Goal: Check status: Check status

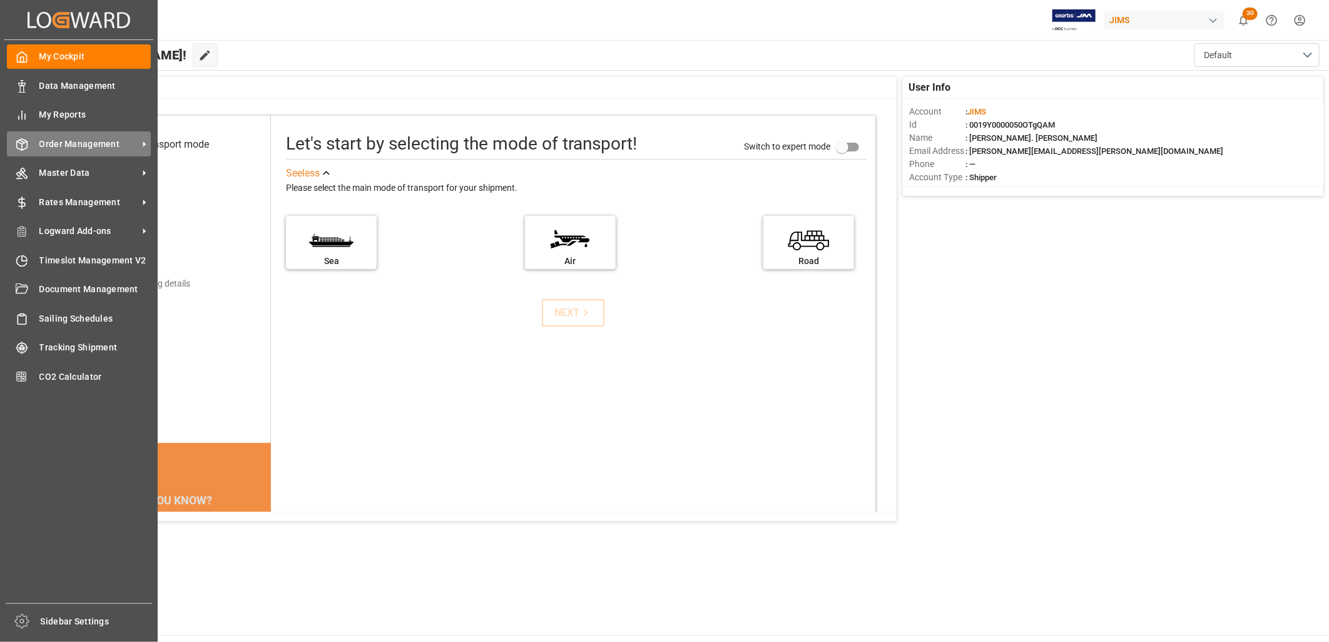
click at [84, 138] on span "Order Management" at bounding box center [88, 144] width 99 height 13
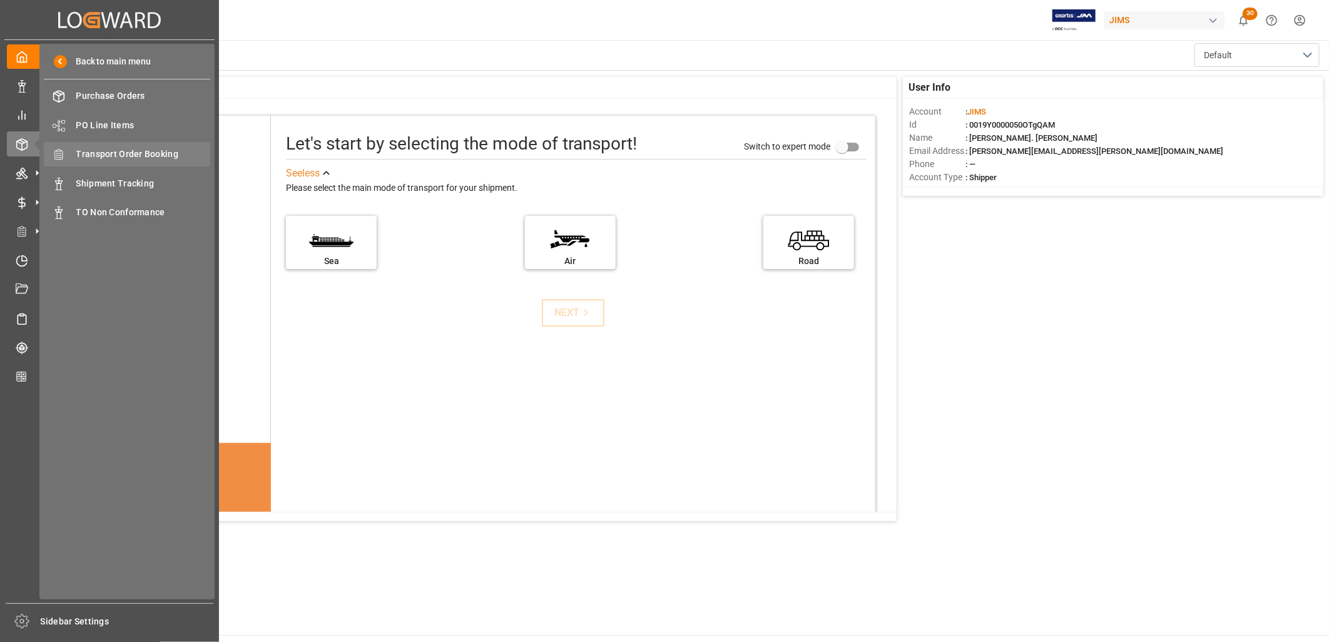
click at [141, 151] on span "Transport Order Booking" at bounding box center [143, 154] width 135 height 13
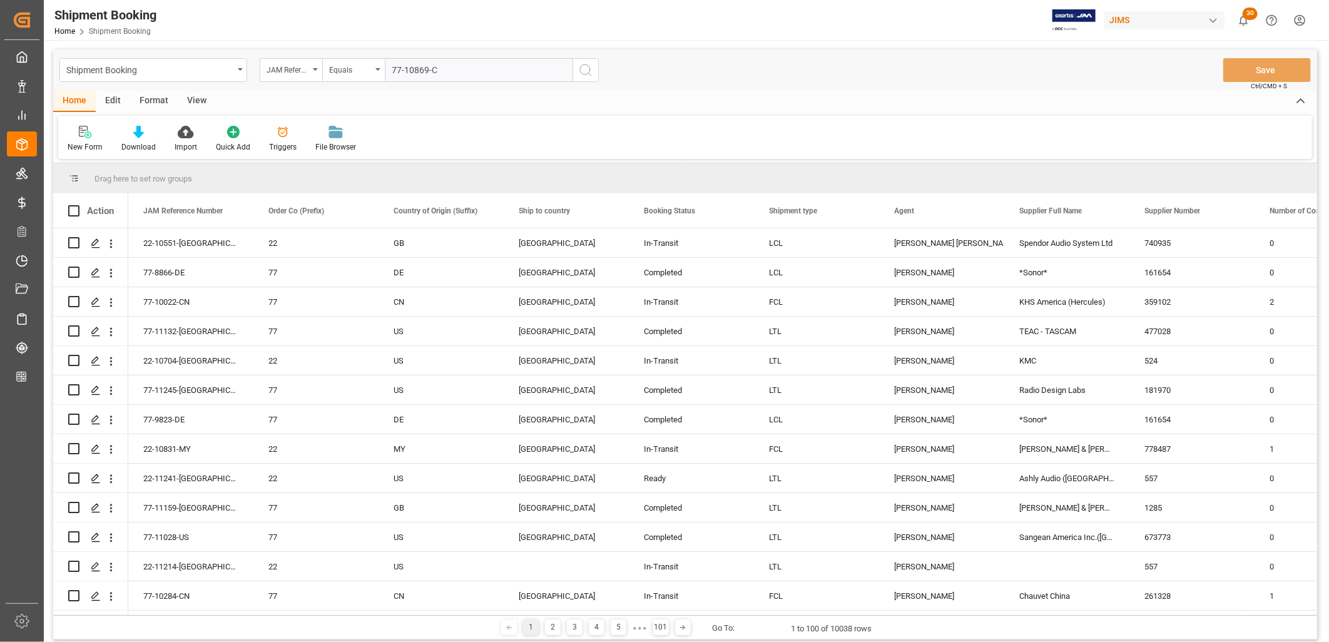
type input "77-10869-CN"
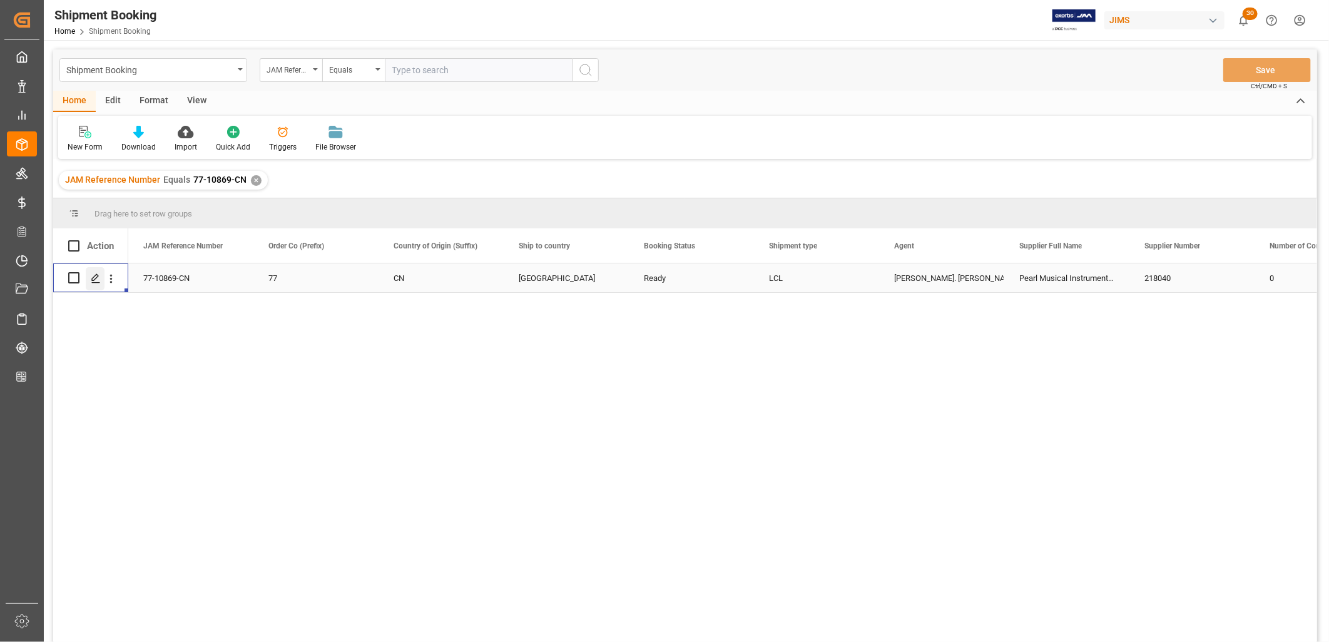
click at [95, 277] on icon "Press SPACE to select this row." at bounding box center [96, 278] width 10 height 10
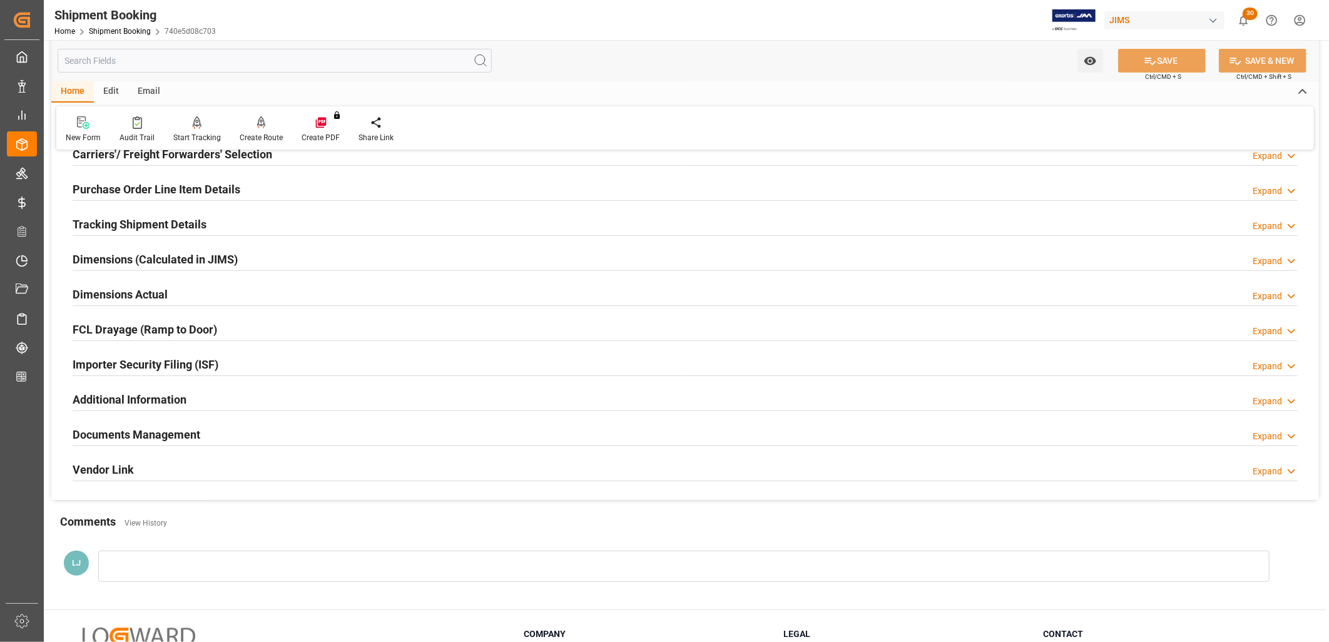
scroll to position [208, 0]
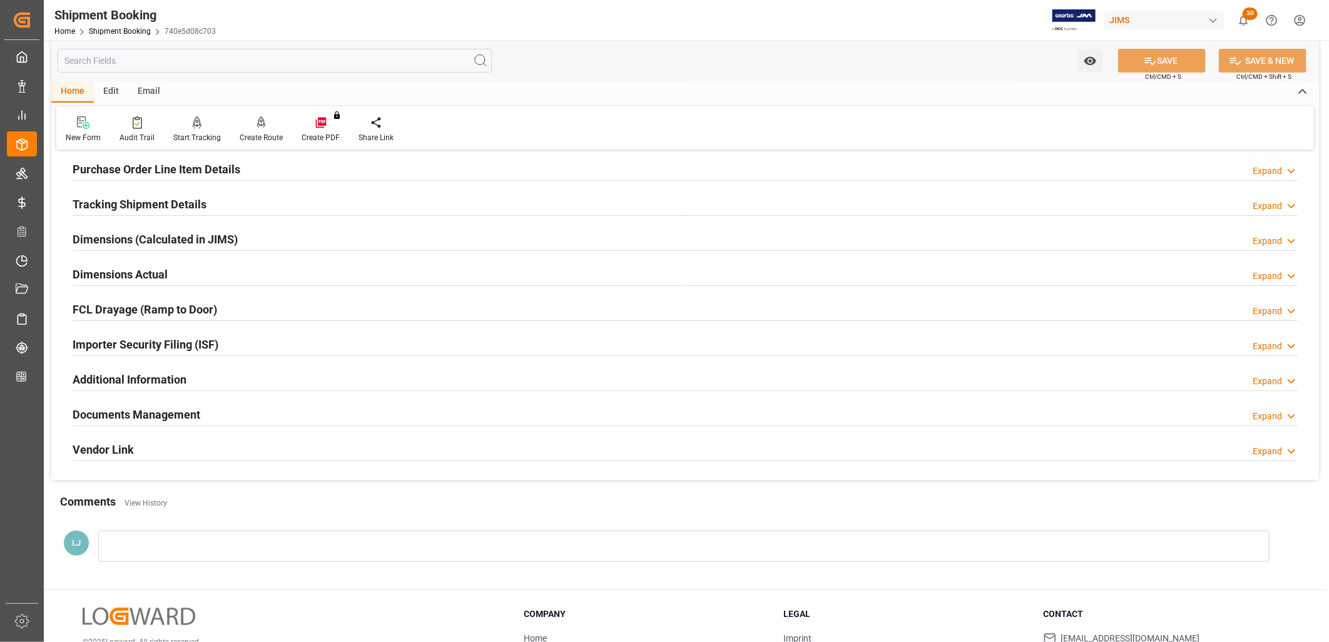
click at [166, 413] on h2 "Documents Management" at bounding box center [137, 414] width 128 height 17
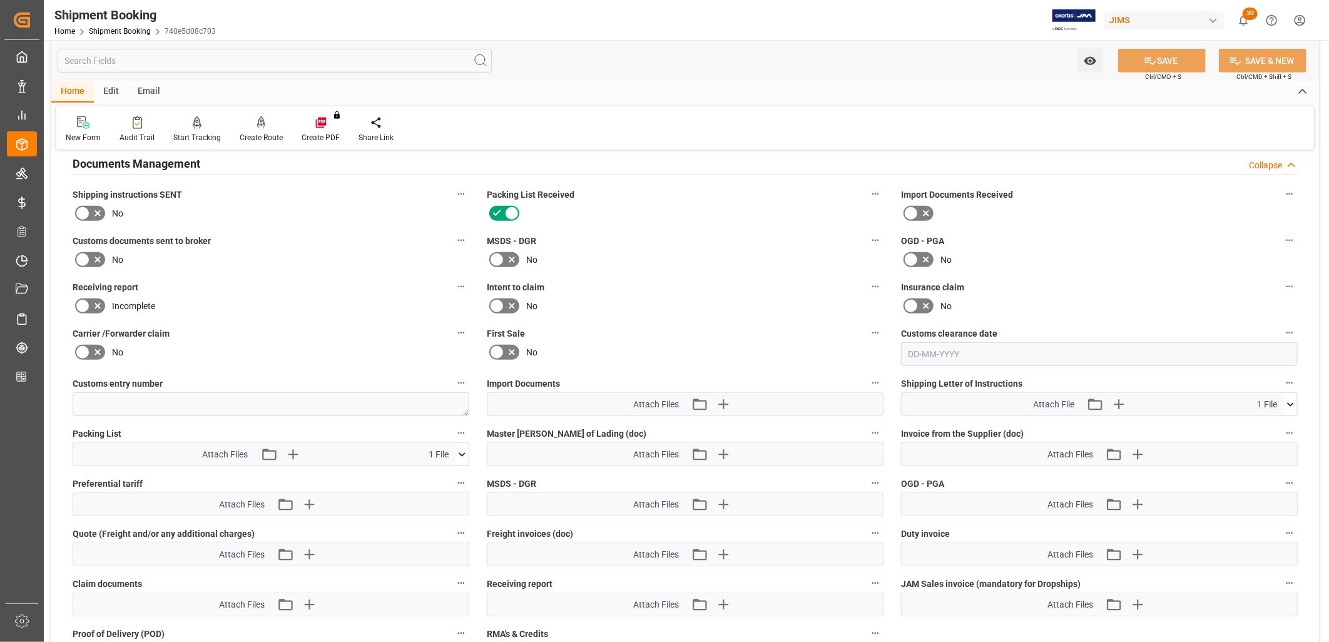
scroll to position [556, 0]
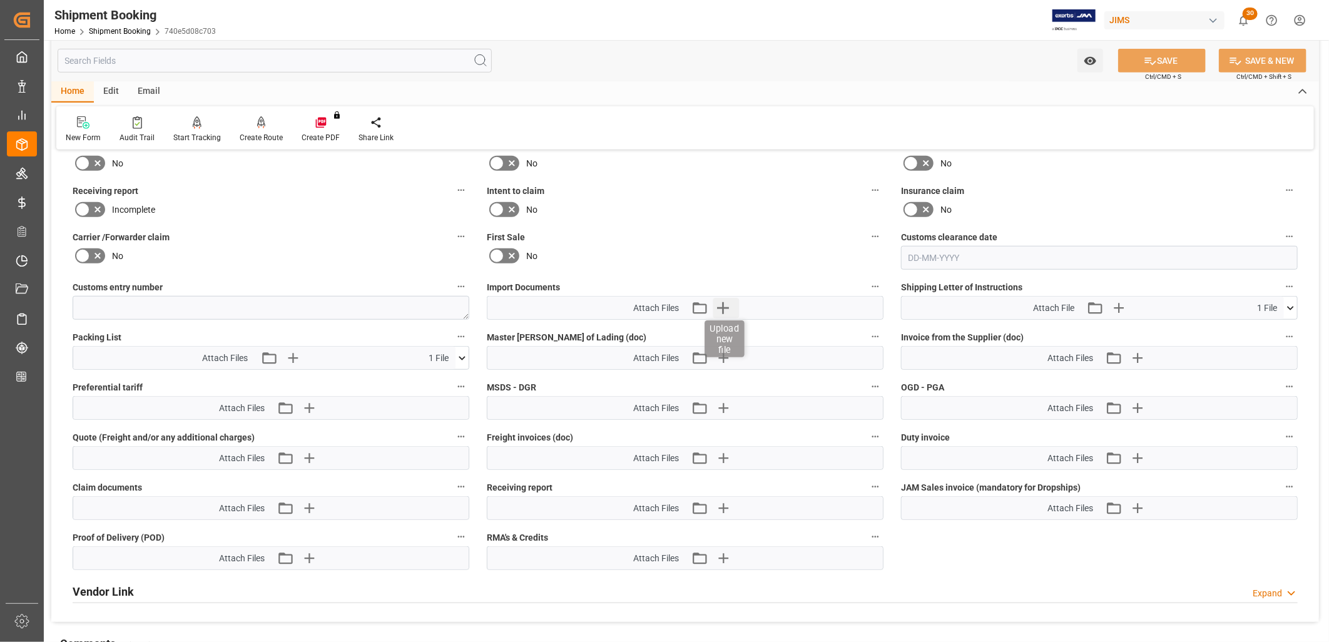
click at [726, 304] on icon "button" at bounding box center [723, 308] width 12 height 12
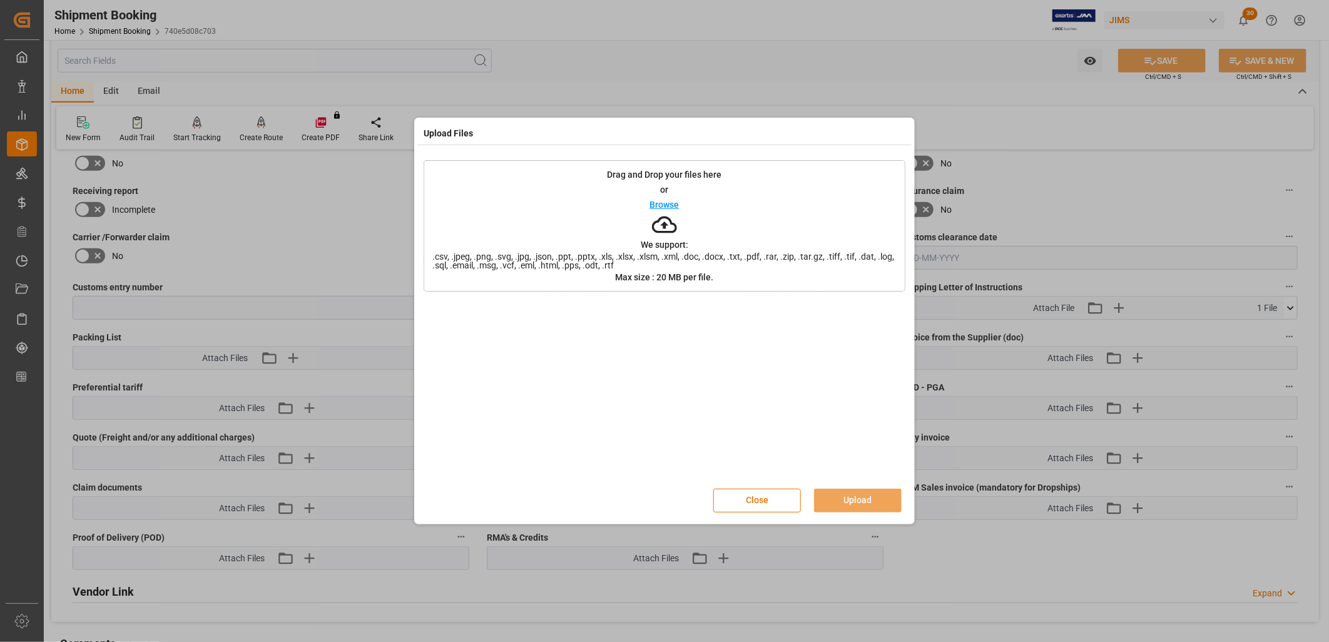
click at [671, 203] on p "Browse" at bounding box center [664, 204] width 29 height 9
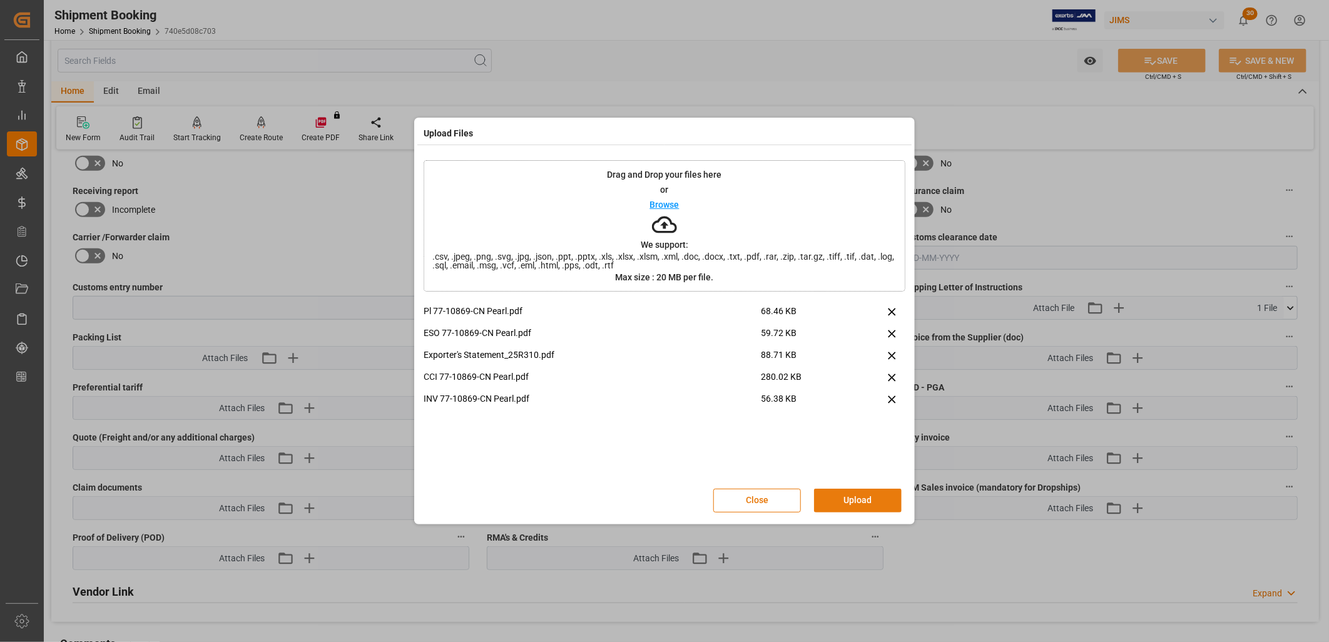
click at [864, 495] on button "Upload" at bounding box center [858, 501] width 88 height 24
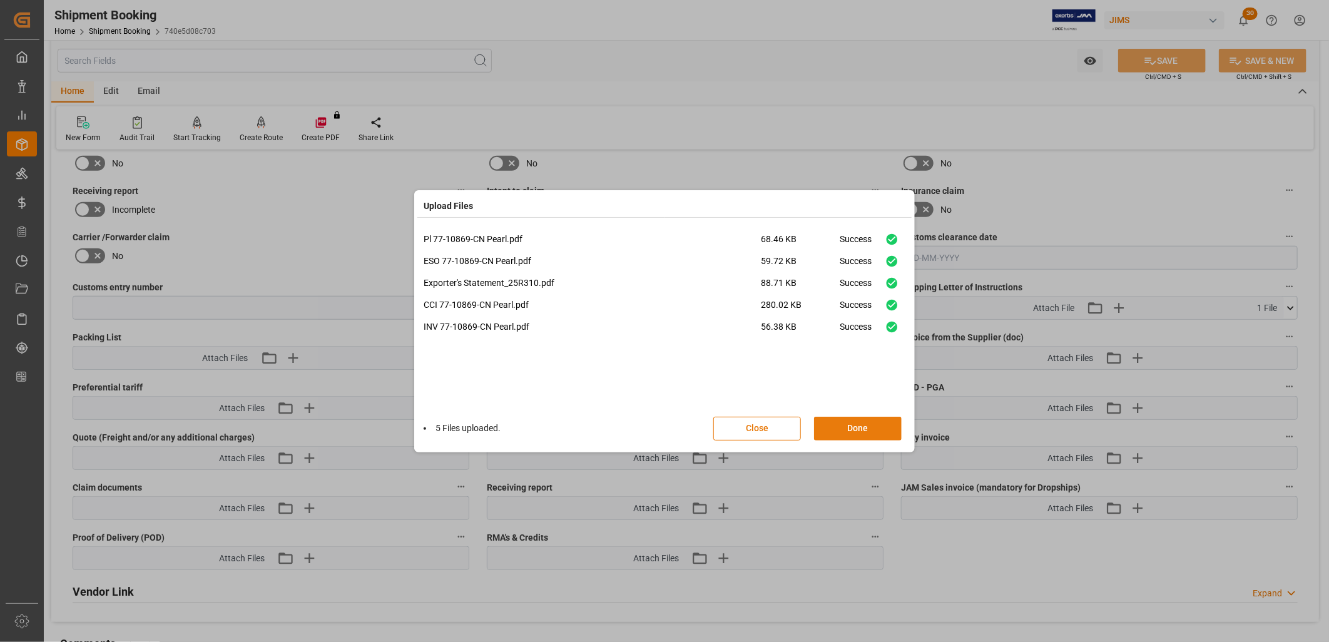
click at [859, 424] on button "Done" at bounding box center [858, 429] width 88 height 24
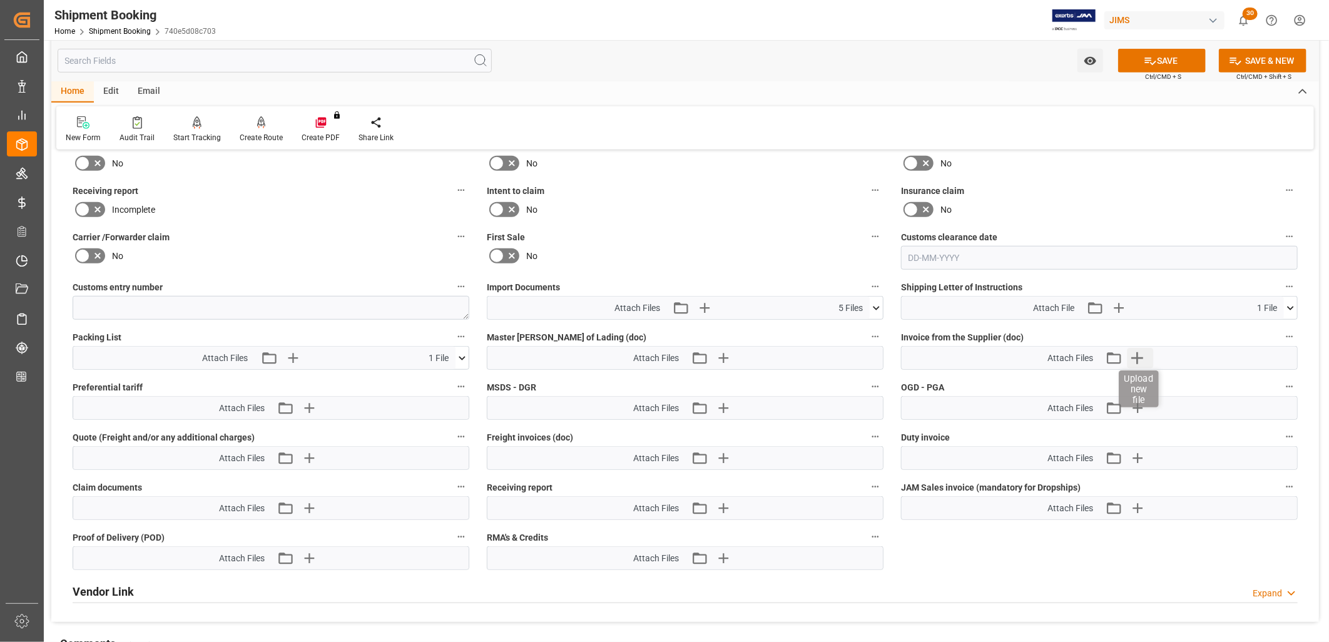
click at [1138, 353] on icon "button" at bounding box center [1137, 358] width 12 height 12
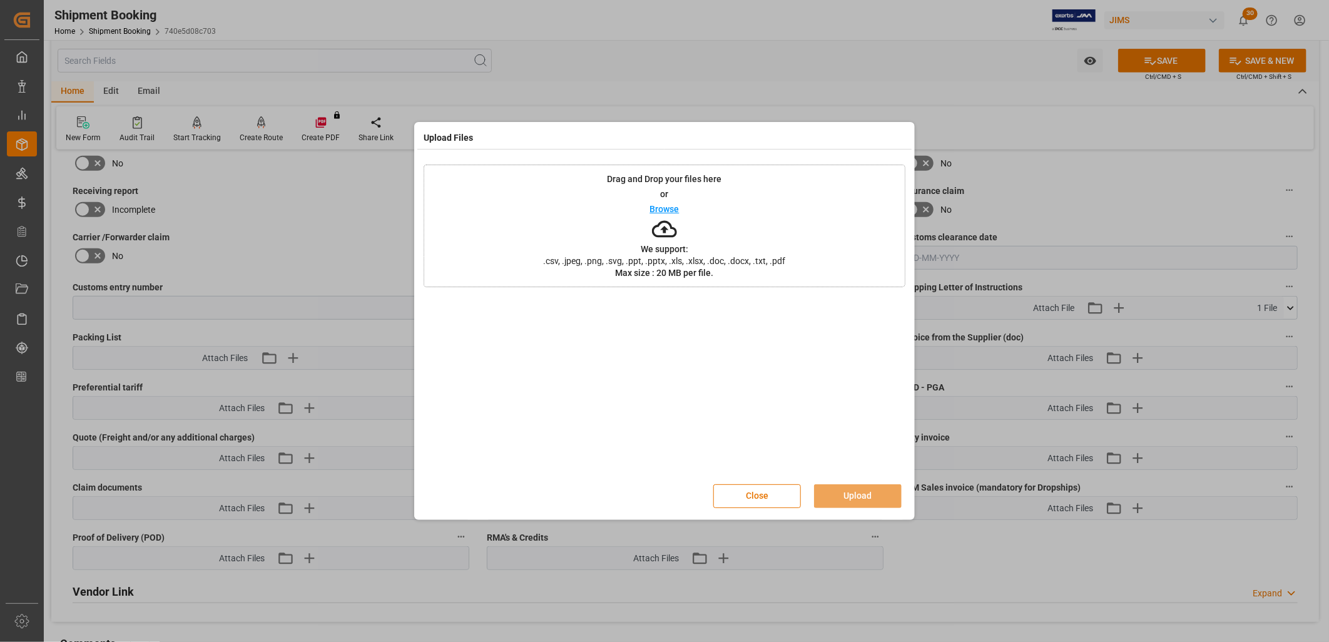
click at [662, 210] on p "Browse" at bounding box center [664, 209] width 29 height 9
click at [869, 497] on button "Upload" at bounding box center [858, 496] width 88 height 24
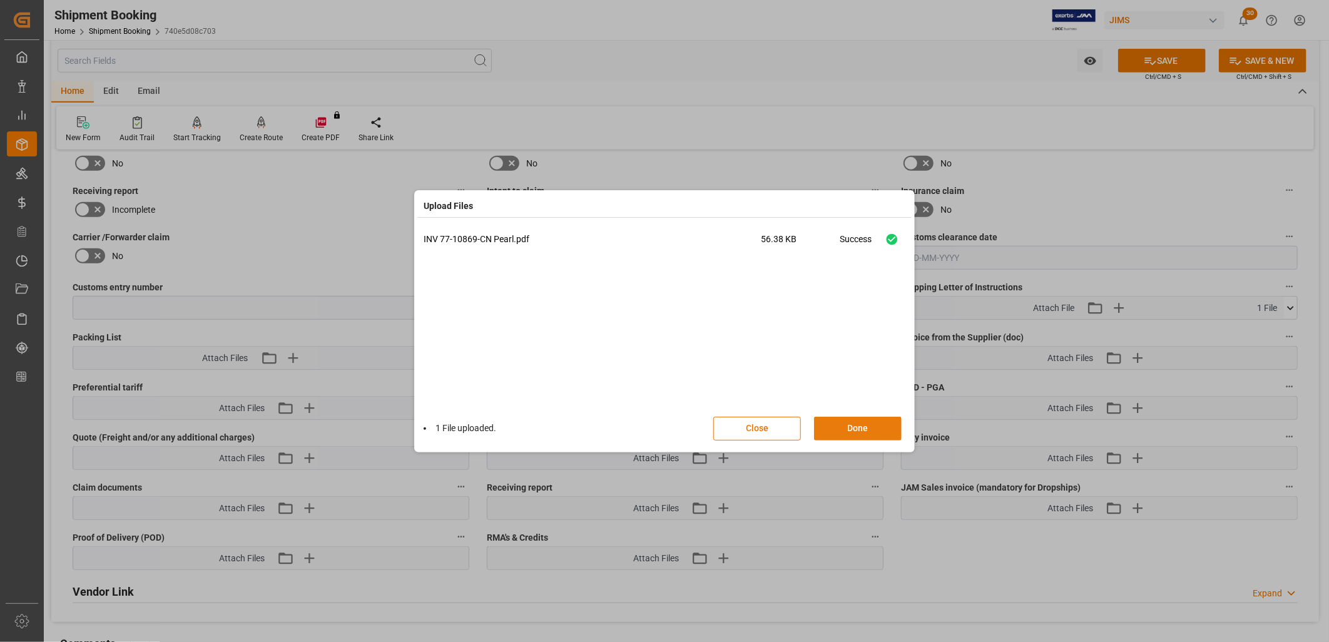
click at [878, 422] on button "Done" at bounding box center [858, 429] width 88 height 24
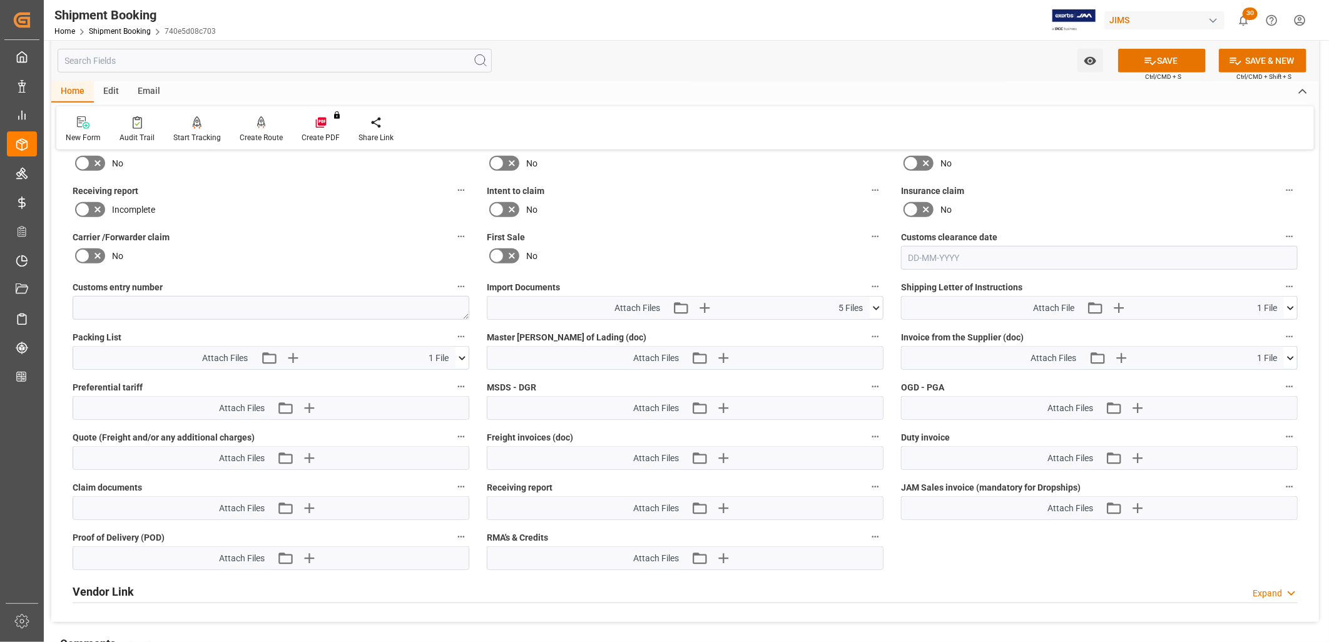
click at [459, 353] on icon at bounding box center [462, 358] width 13 height 13
click at [453, 378] on icon at bounding box center [455, 381] width 12 height 8
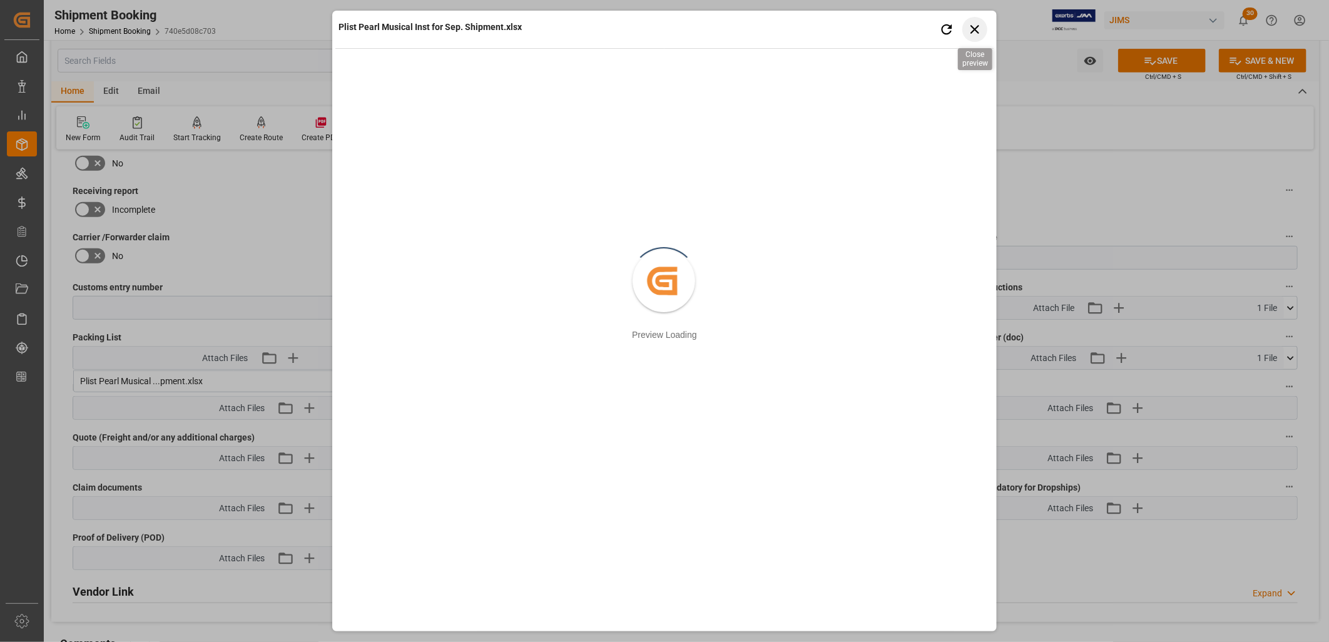
click at [975, 31] on icon "button" at bounding box center [976, 29] width 16 height 16
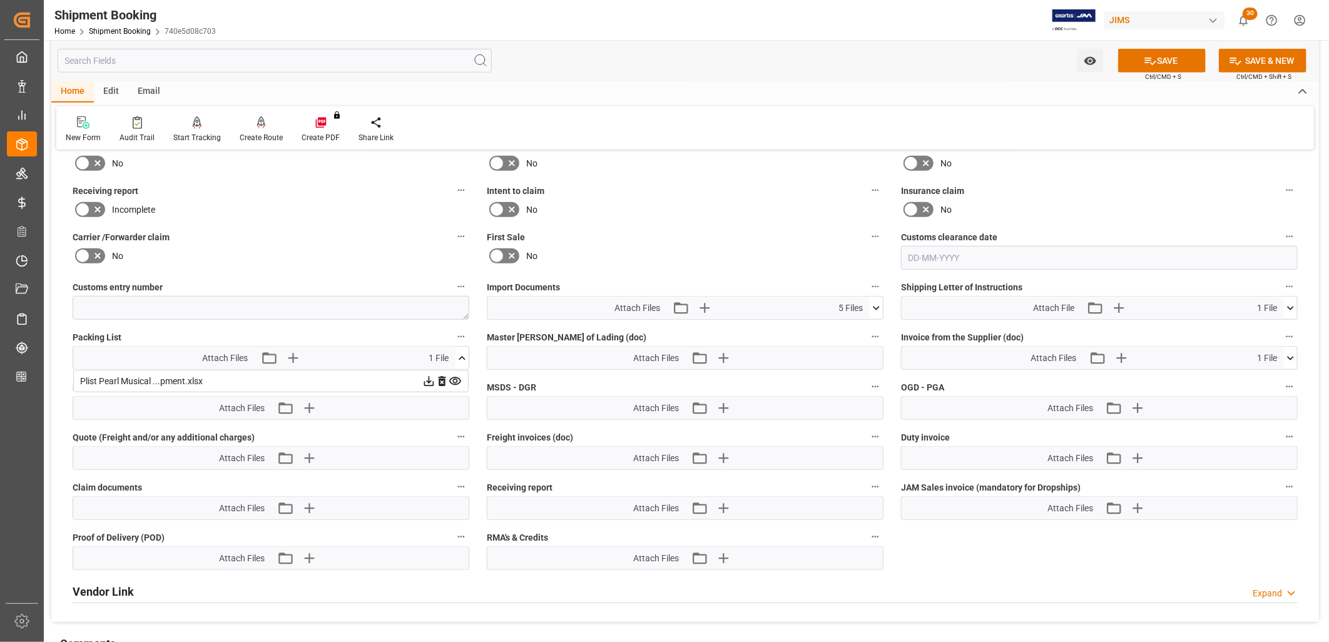
click at [428, 377] on icon at bounding box center [428, 381] width 13 height 13
click at [297, 353] on icon "button" at bounding box center [292, 358] width 20 height 20
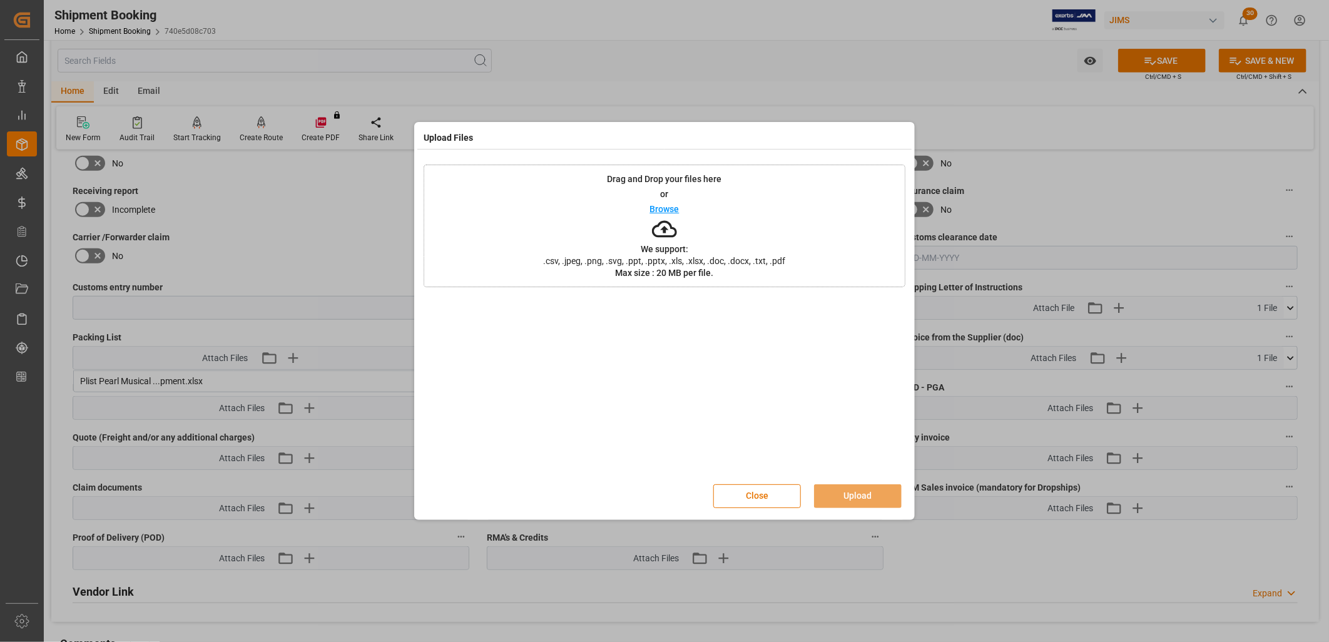
click at [678, 207] on p "Browse" at bounding box center [664, 209] width 29 height 9
click at [859, 490] on button "Upload" at bounding box center [858, 496] width 88 height 24
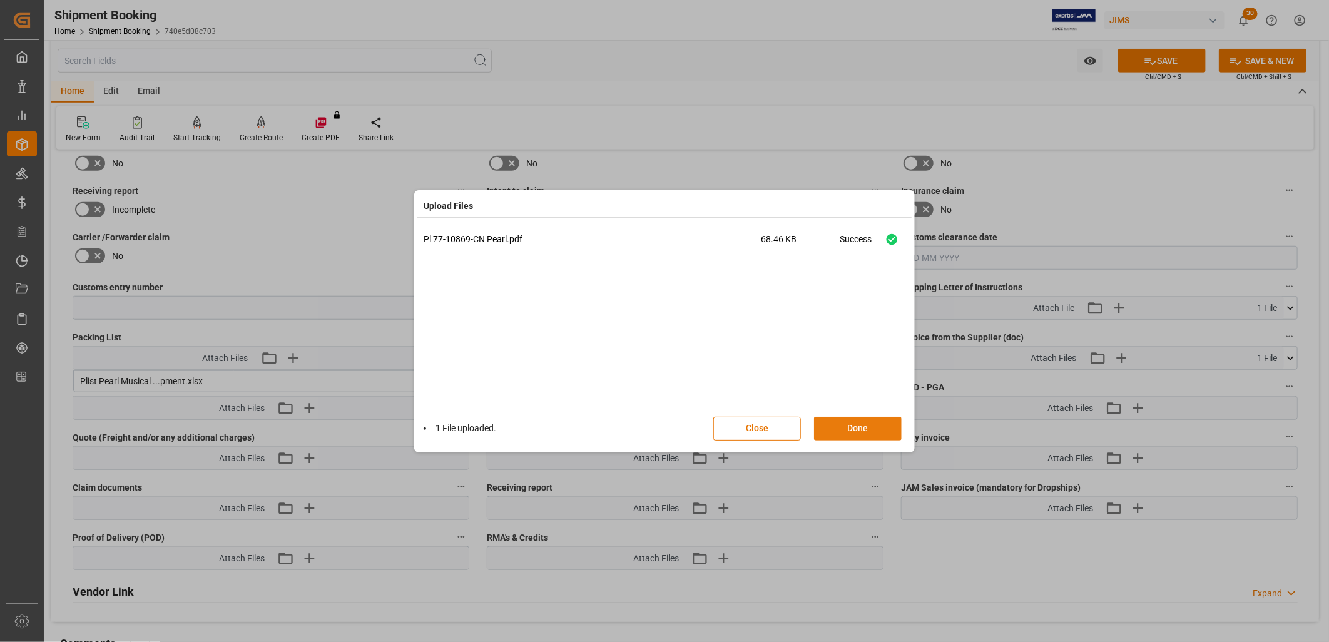
click at [861, 427] on button "Done" at bounding box center [858, 429] width 88 height 24
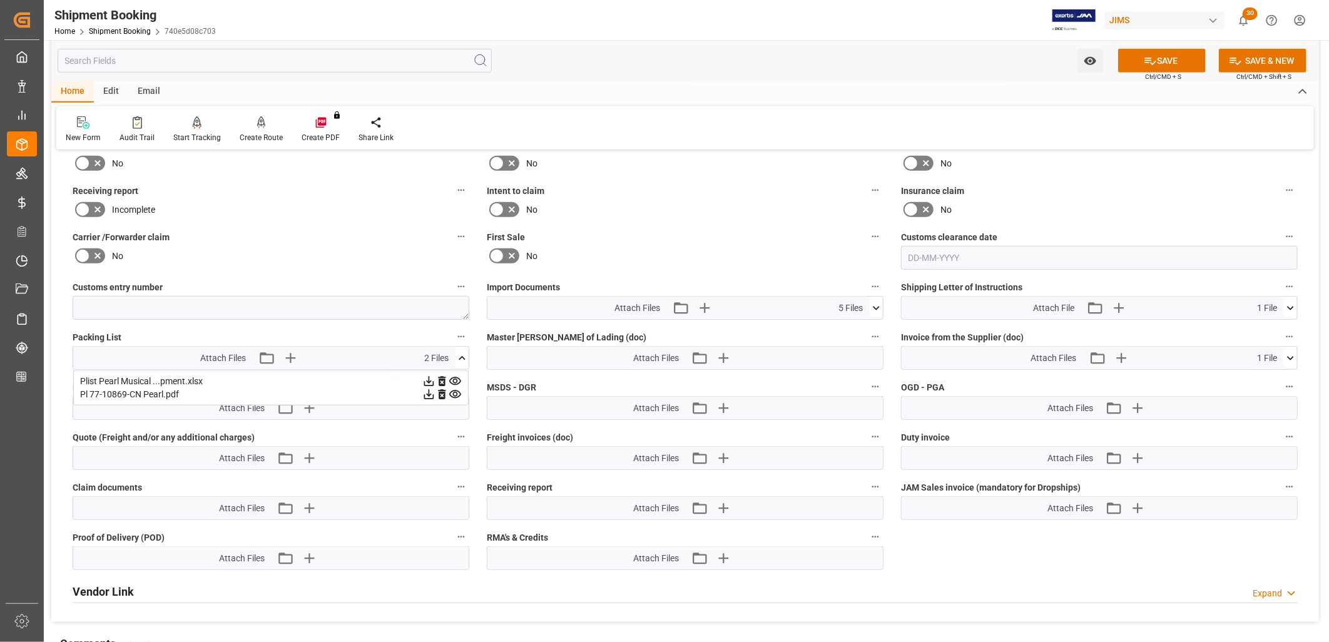
click at [440, 392] on icon at bounding box center [442, 395] width 8 height 10
click at [1170, 49] on button "SAVE" at bounding box center [1162, 61] width 88 height 24
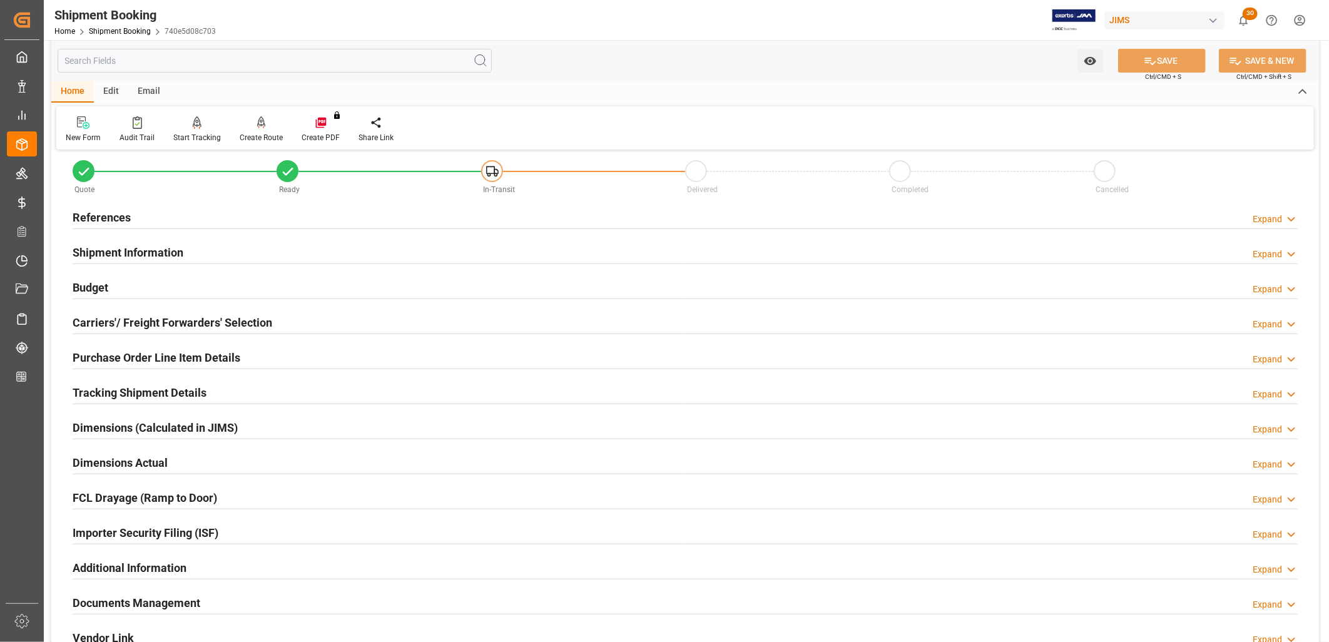
scroll to position [89, 0]
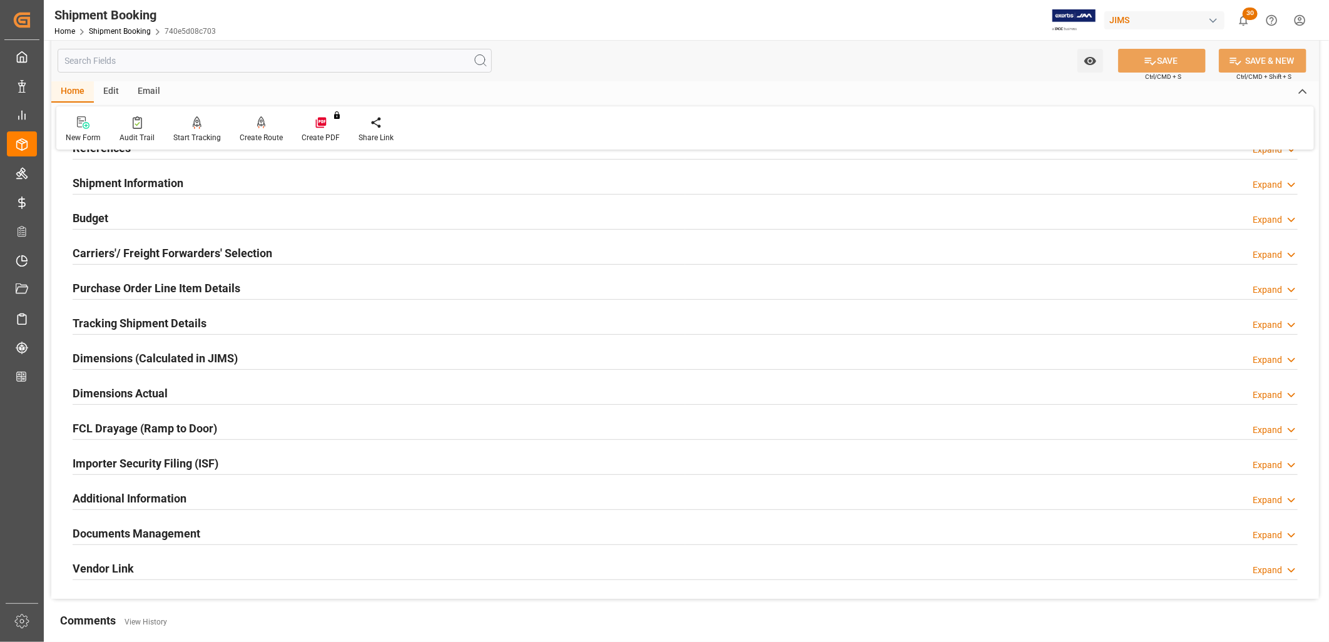
click at [108, 216] on h2 "Budget" at bounding box center [91, 218] width 36 height 17
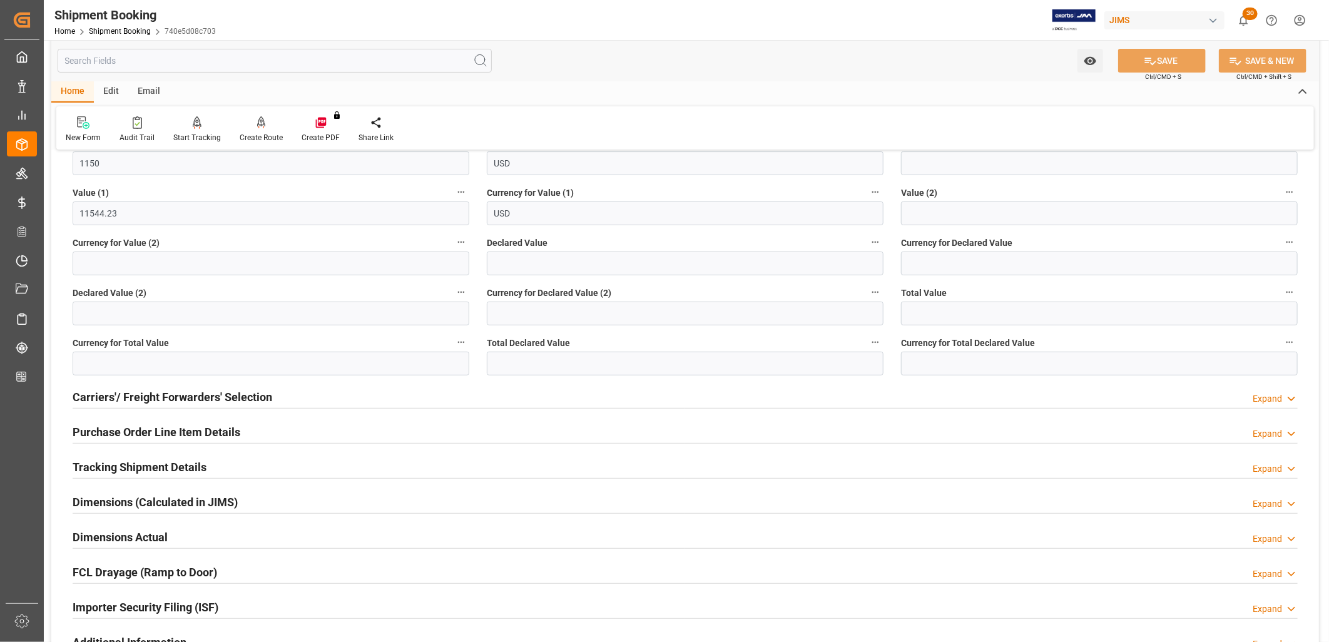
scroll to position [298, 0]
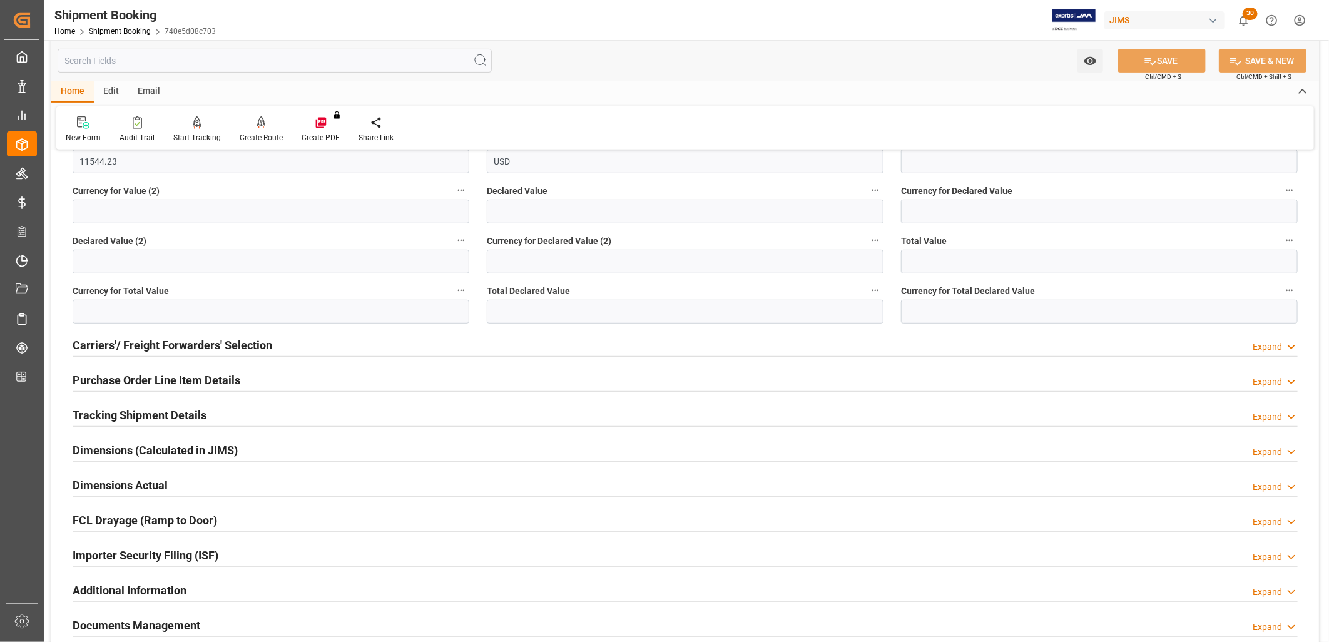
click at [214, 343] on h2 "Carriers'/ Freight Forwarders' Selection" at bounding box center [173, 345] width 200 height 17
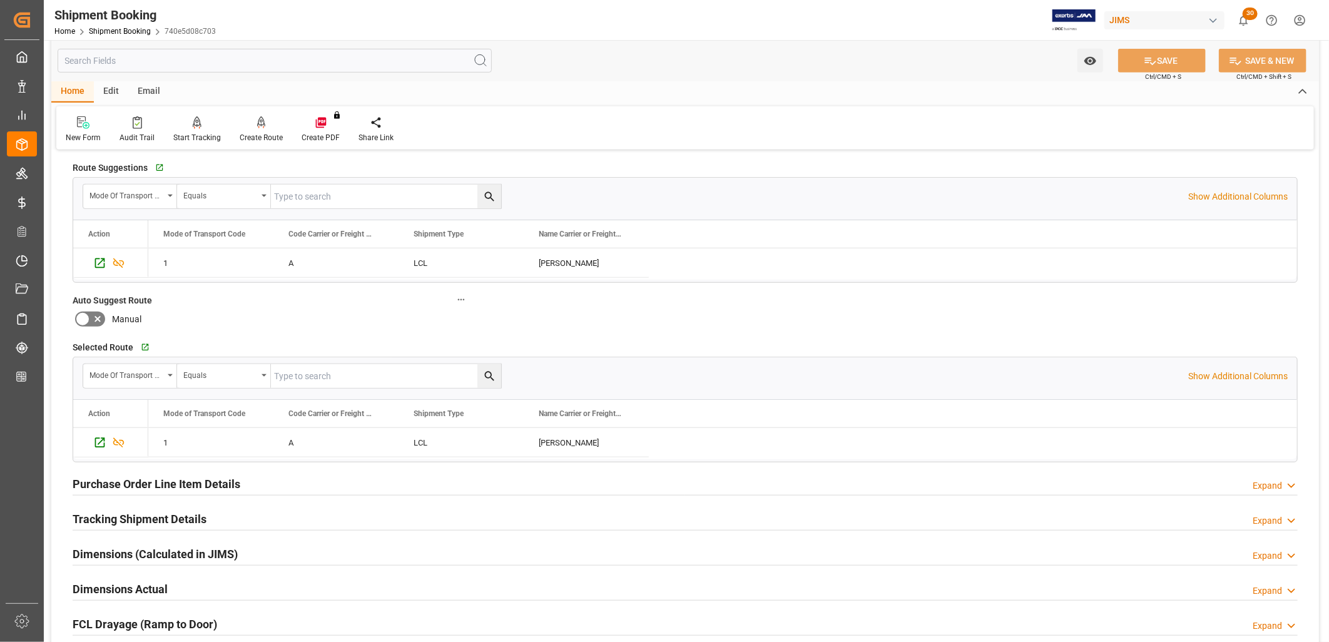
scroll to position [437, 0]
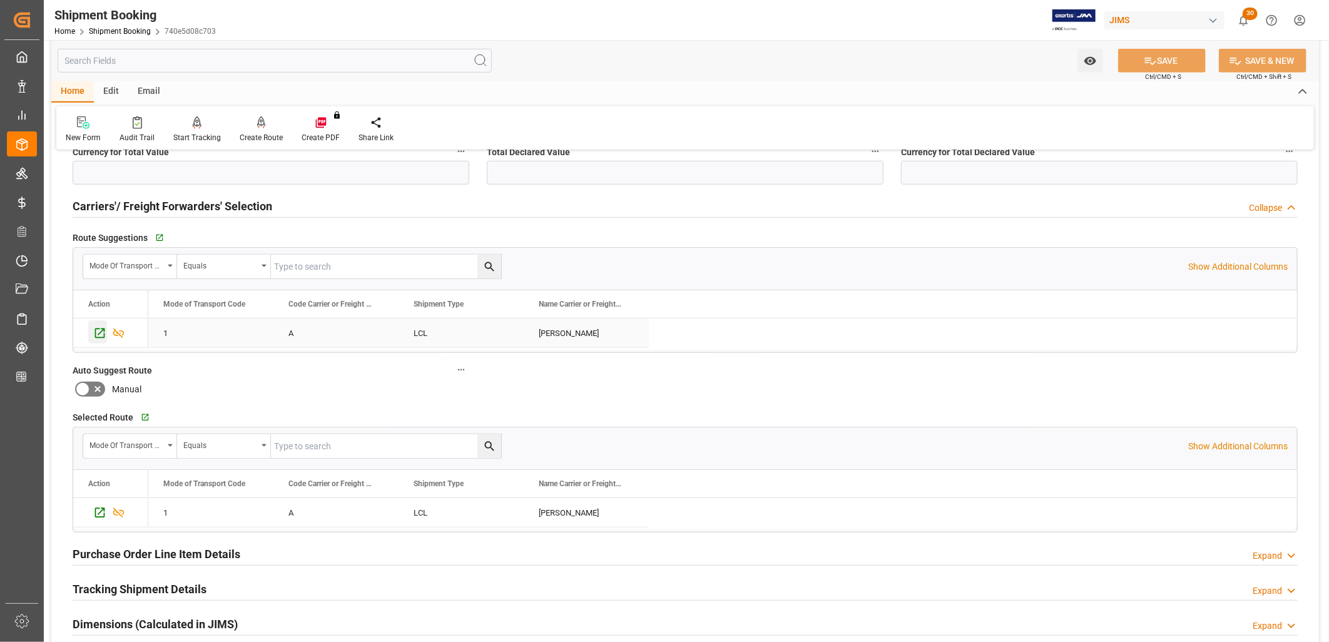
click at [103, 329] on icon "Press SPACE to select this row." at bounding box center [100, 334] width 10 height 10
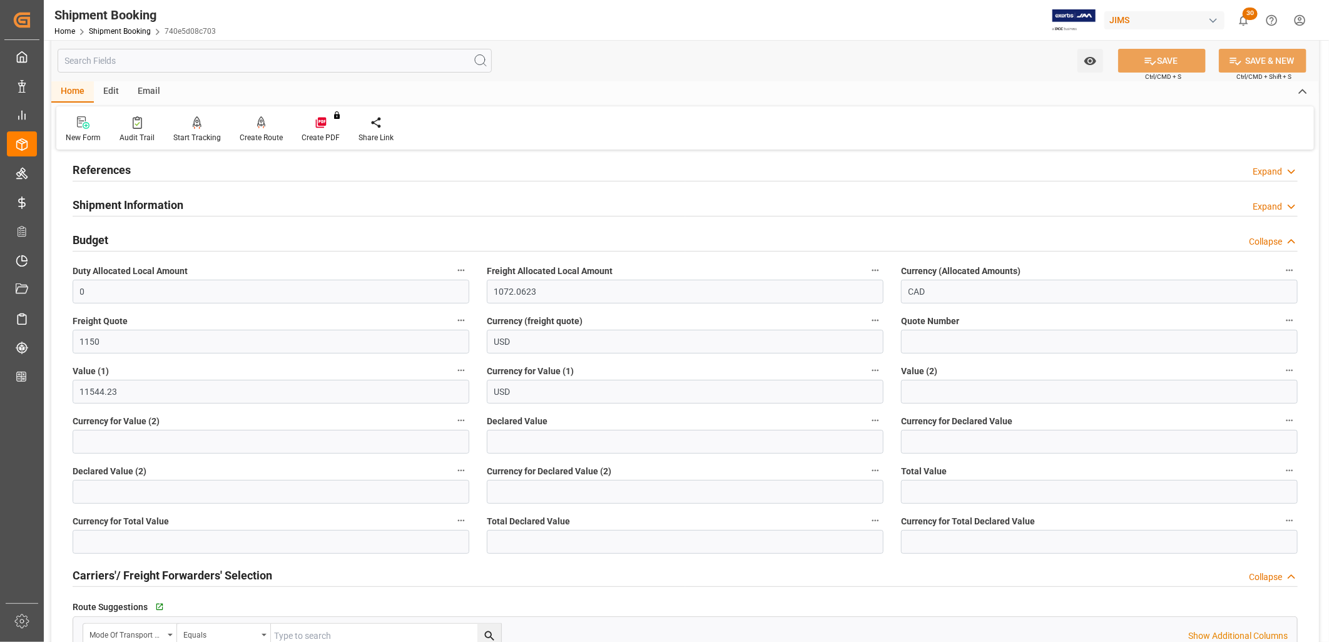
scroll to position [0, 0]
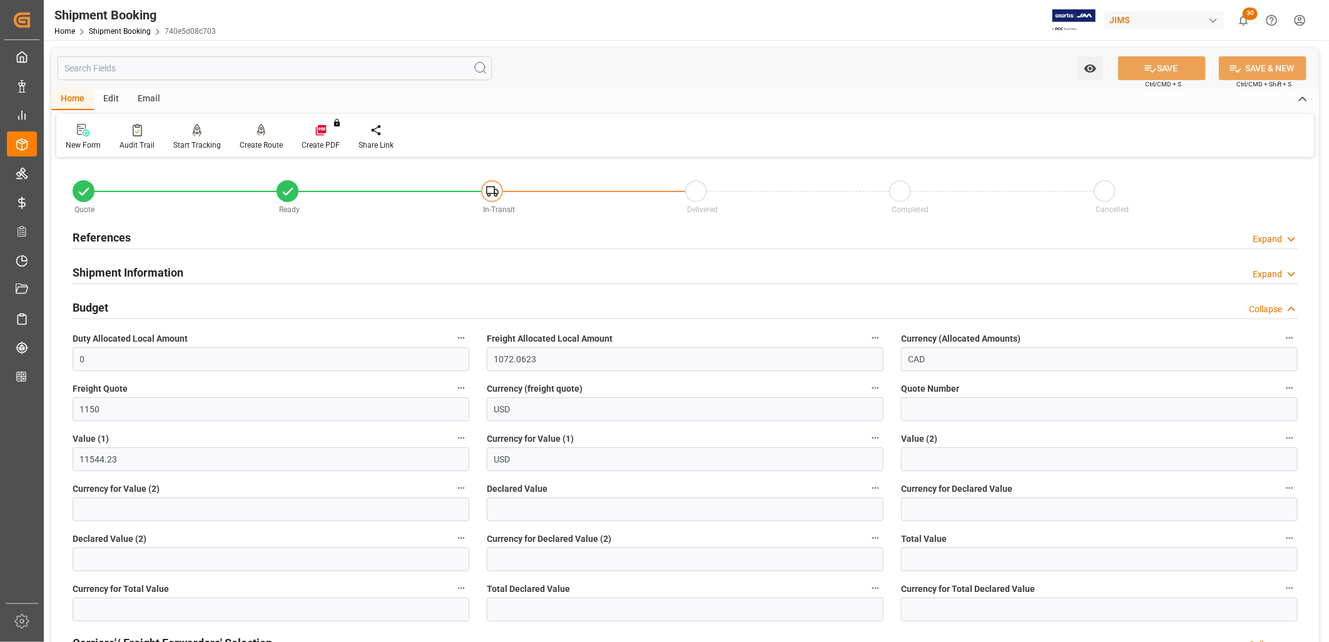
click at [108, 238] on h2 "References" at bounding box center [102, 237] width 58 height 17
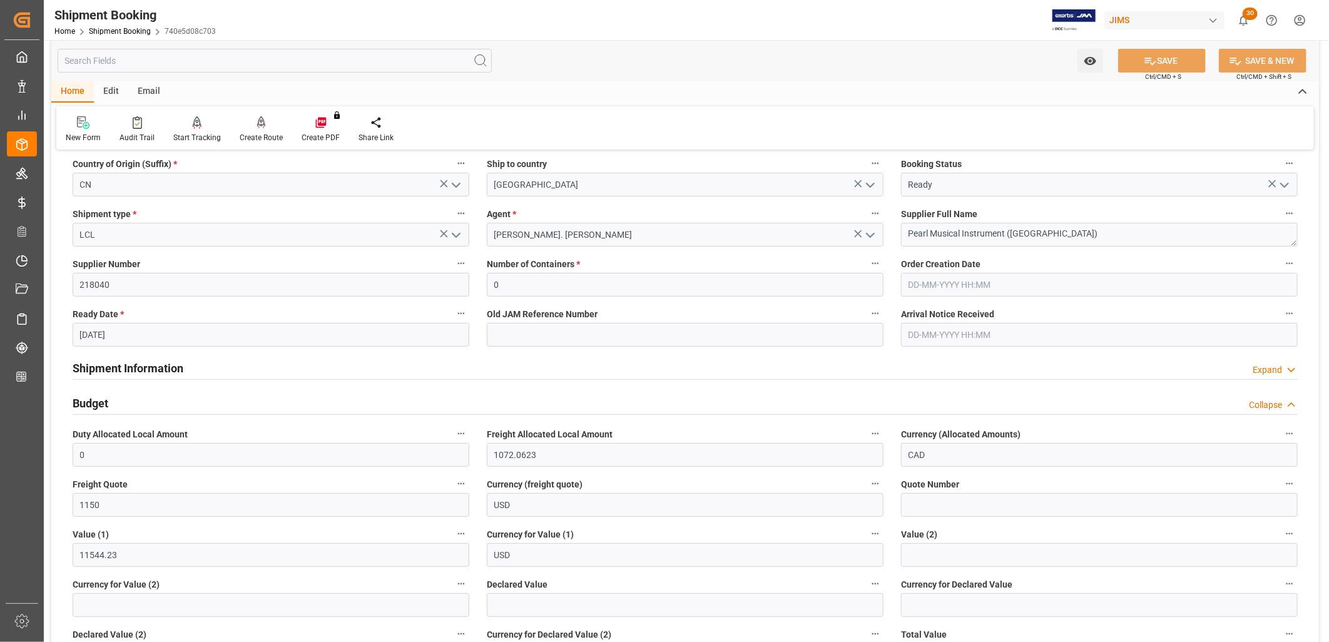
scroll to position [208, 0]
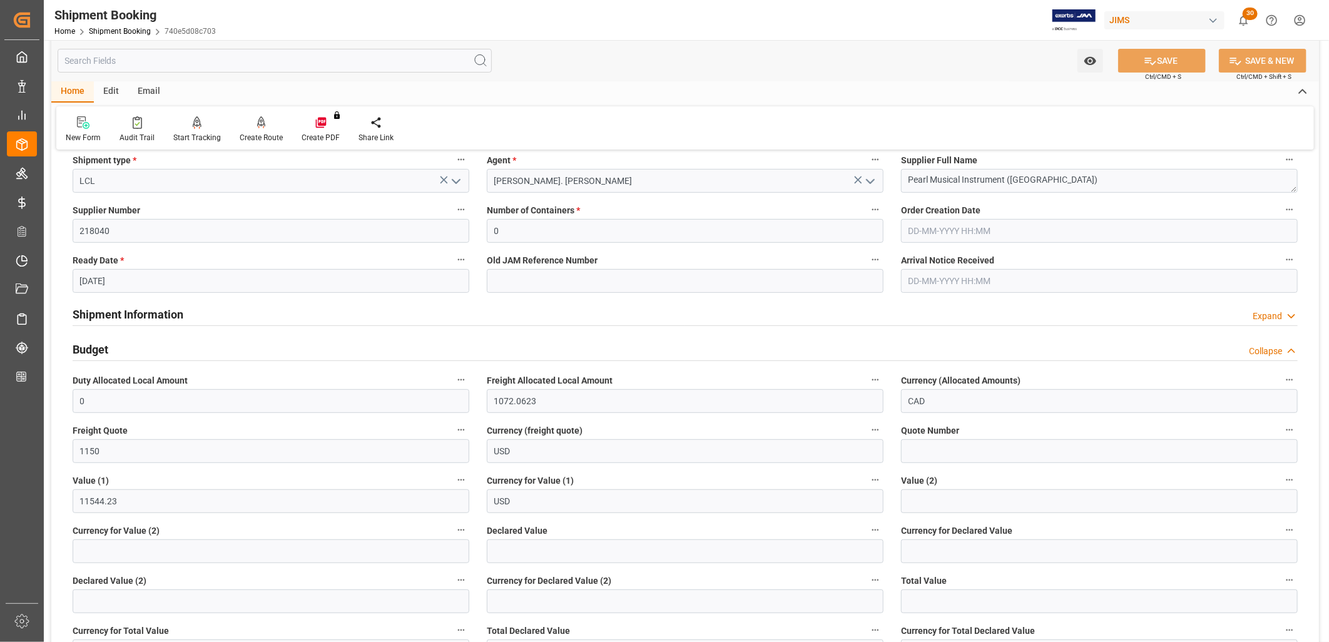
click at [144, 313] on h2 "Shipment Information" at bounding box center [128, 314] width 111 height 17
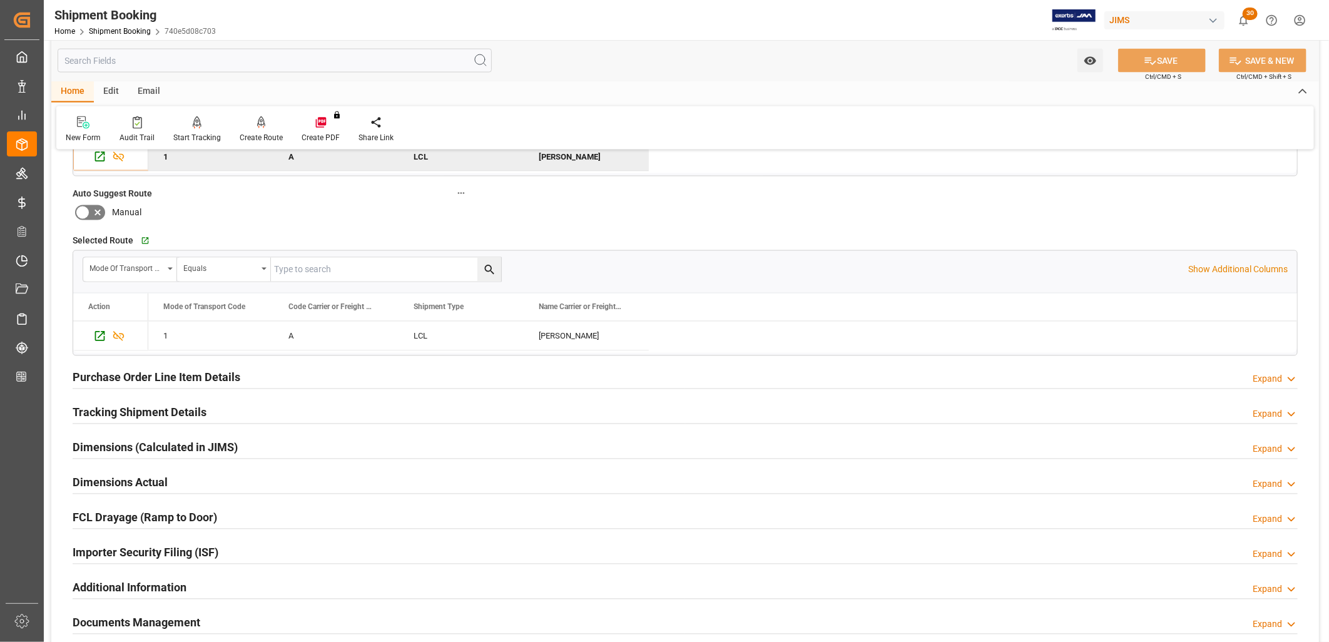
scroll to position [1391, 0]
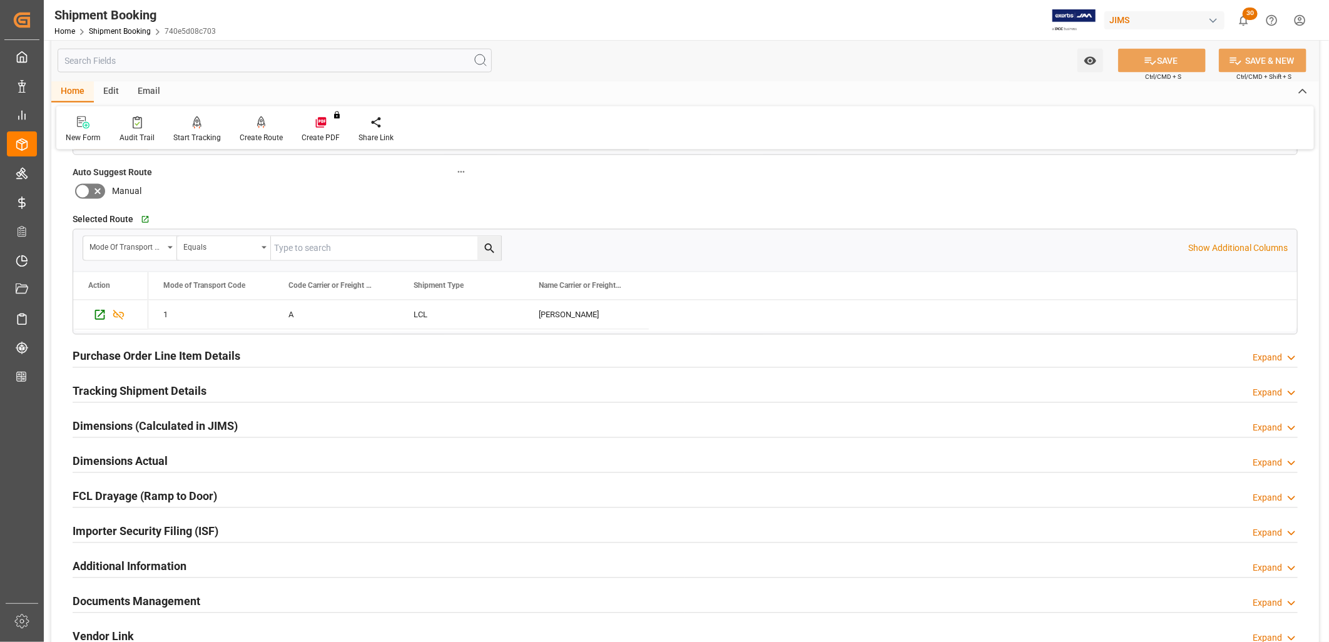
click at [169, 392] on h2 "Tracking Shipment Details" at bounding box center [140, 391] width 134 height 17
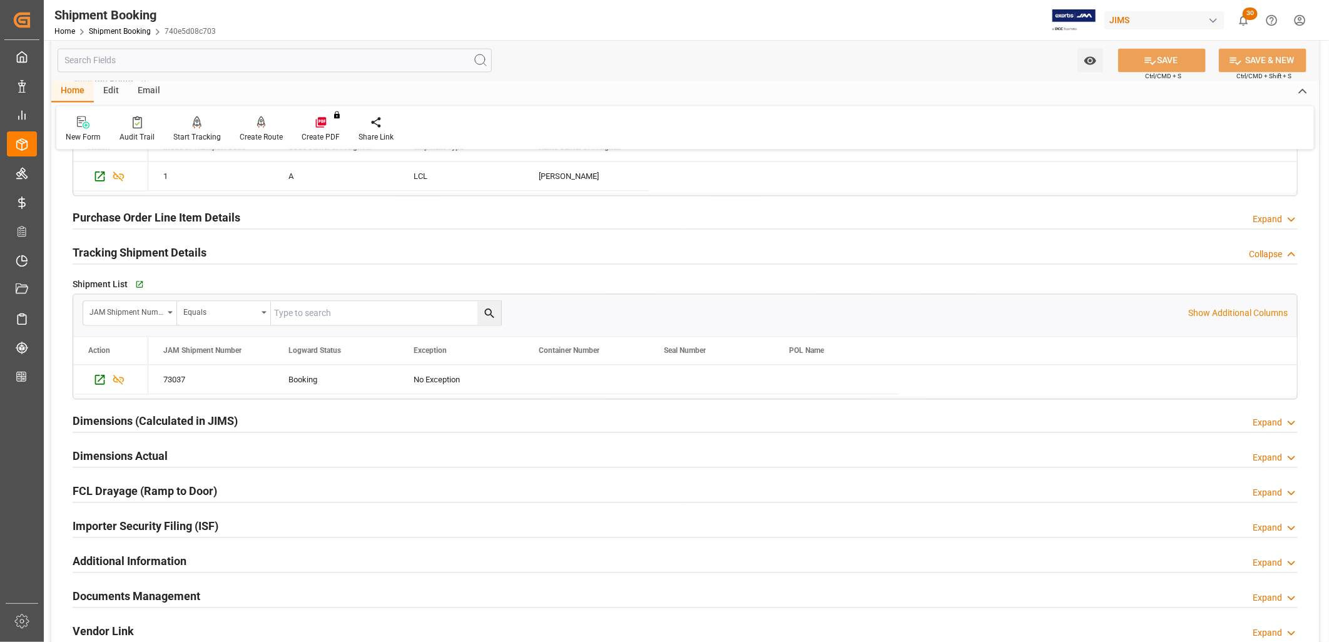
scroll to position [1530, 0]
click at [97, 381] on icon "Press SPACE to select this row." at bounding box center [99, 379] width 13 height 13
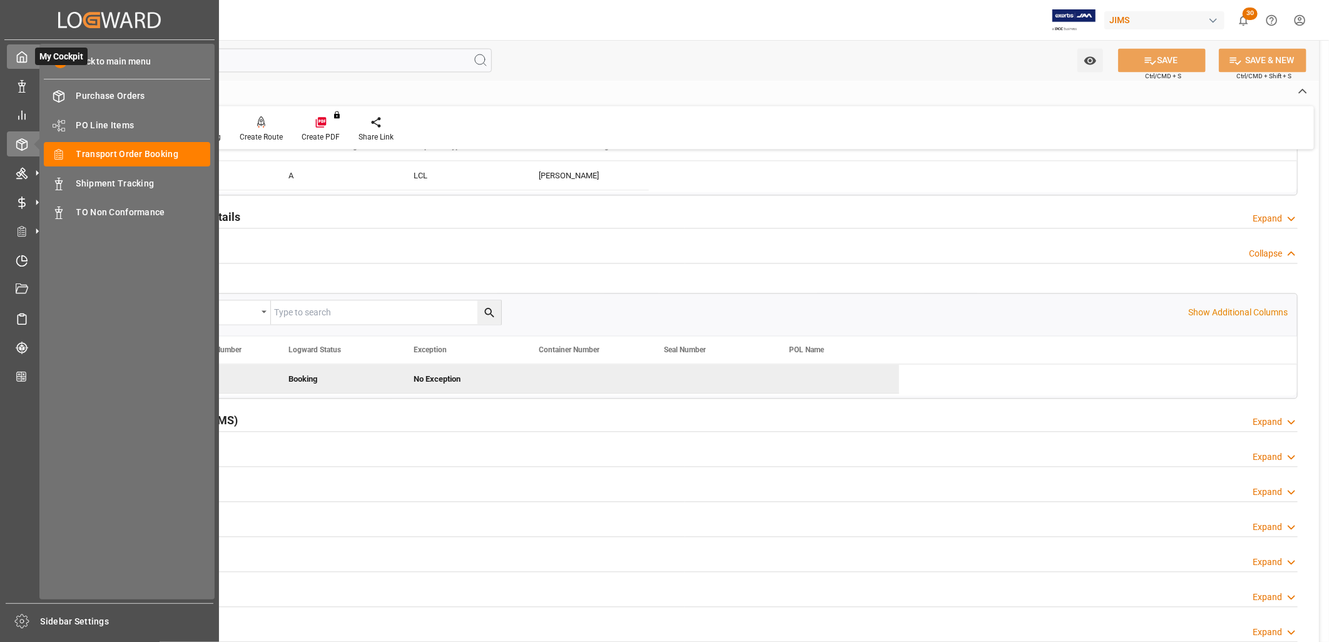
click at [19, 58] on icon at bounding box center [22, 57] width 13 height 13
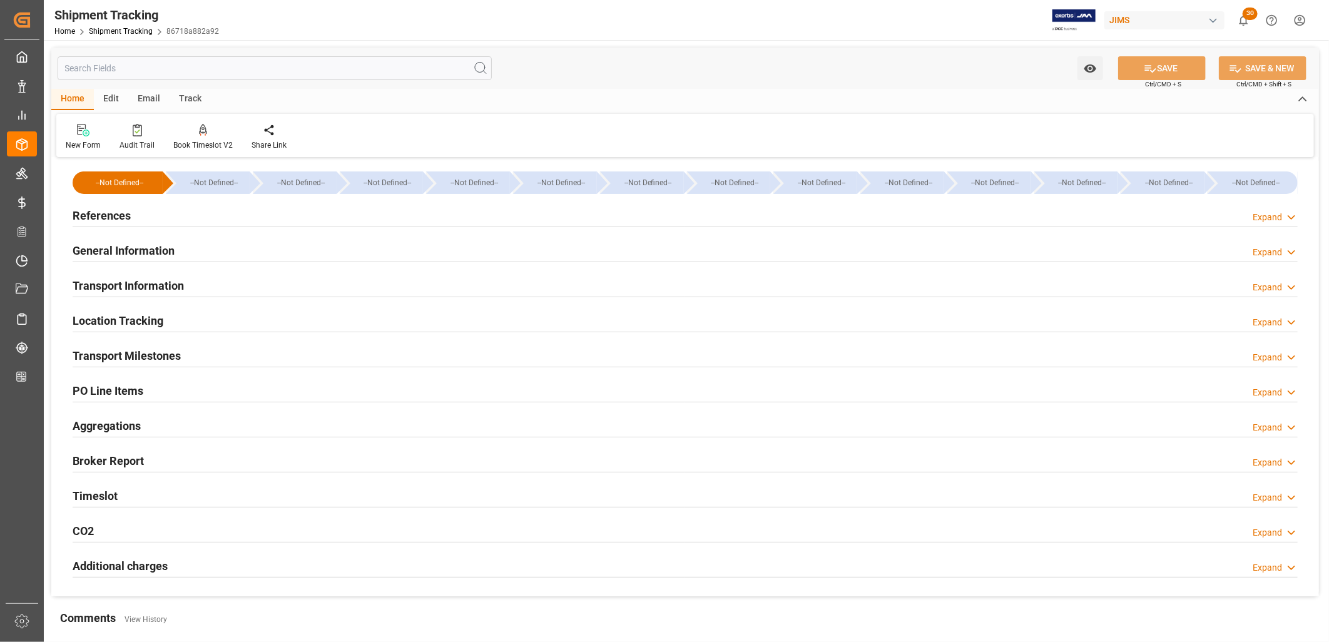
type input "[DATE]"
click at [120, 213] on h2 "References" at bounding box center [102, 215] width 58 height 17
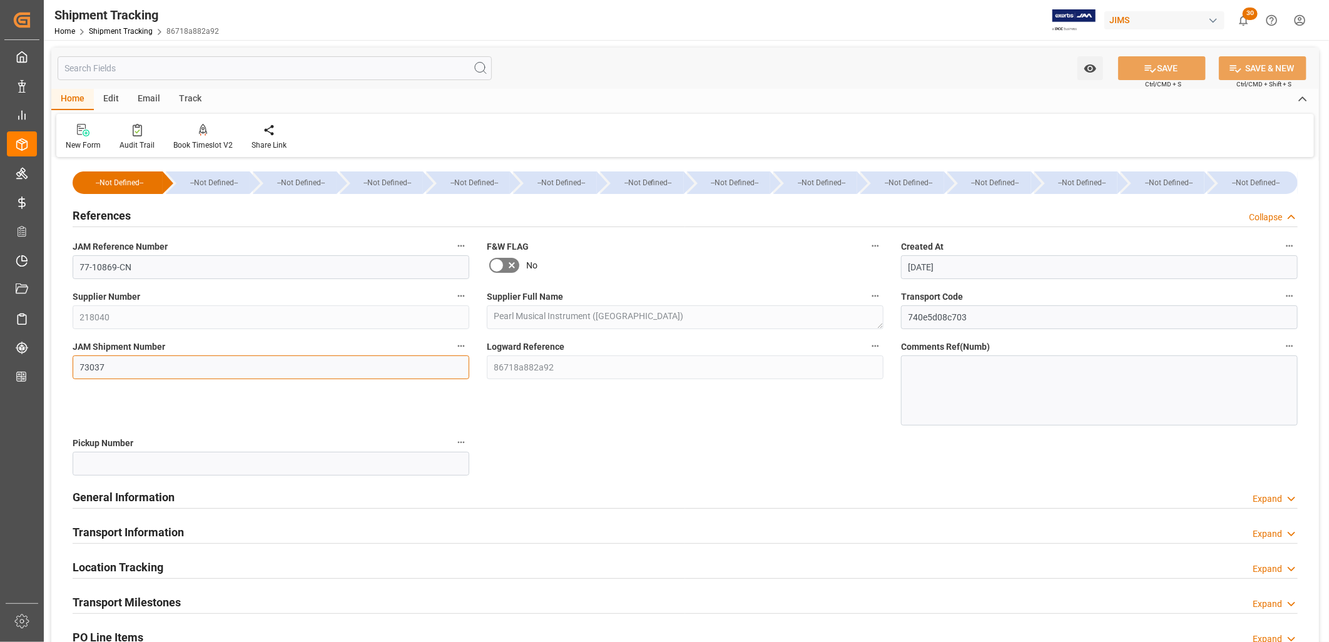
drag, startPoint x: 115, startPoint y: 364, endPoint x: 75, endPoint y: 364, distance: 40.1
click at [75, 364] on input "73037" at bounding box center [271, 367] width 397 height 24
type input "73195"
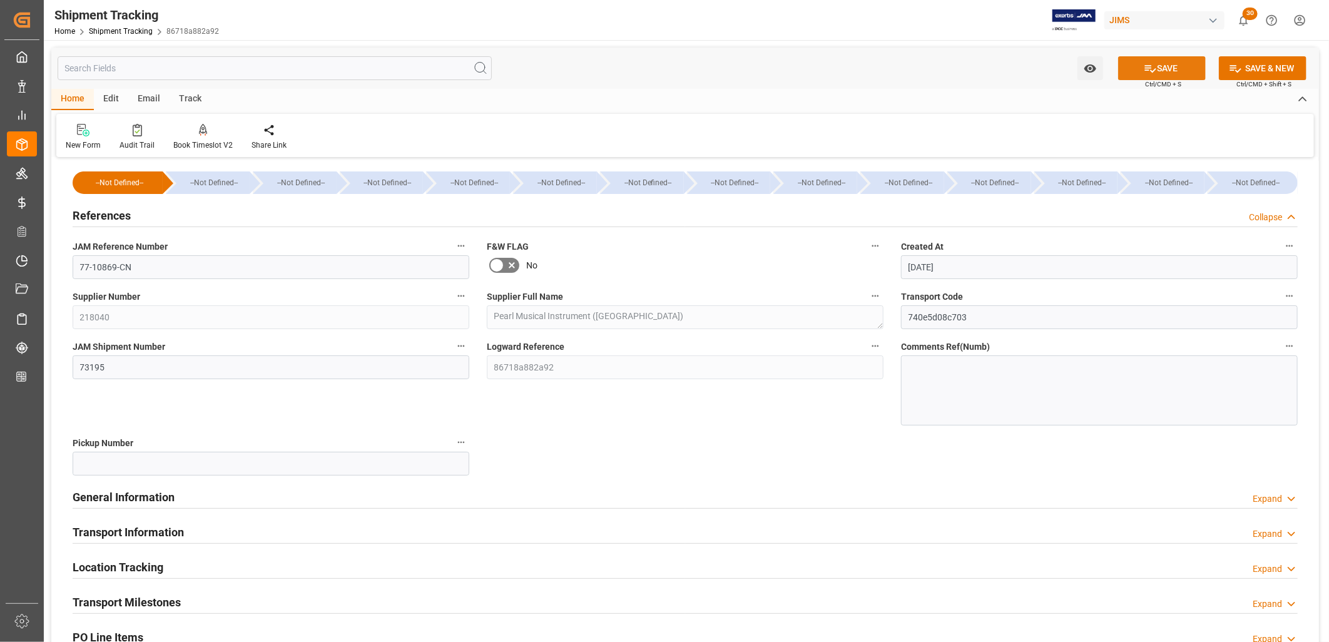
click at [1178, 64] on button "SAVE" at bounding box center [1162, 68] width 88 height 24
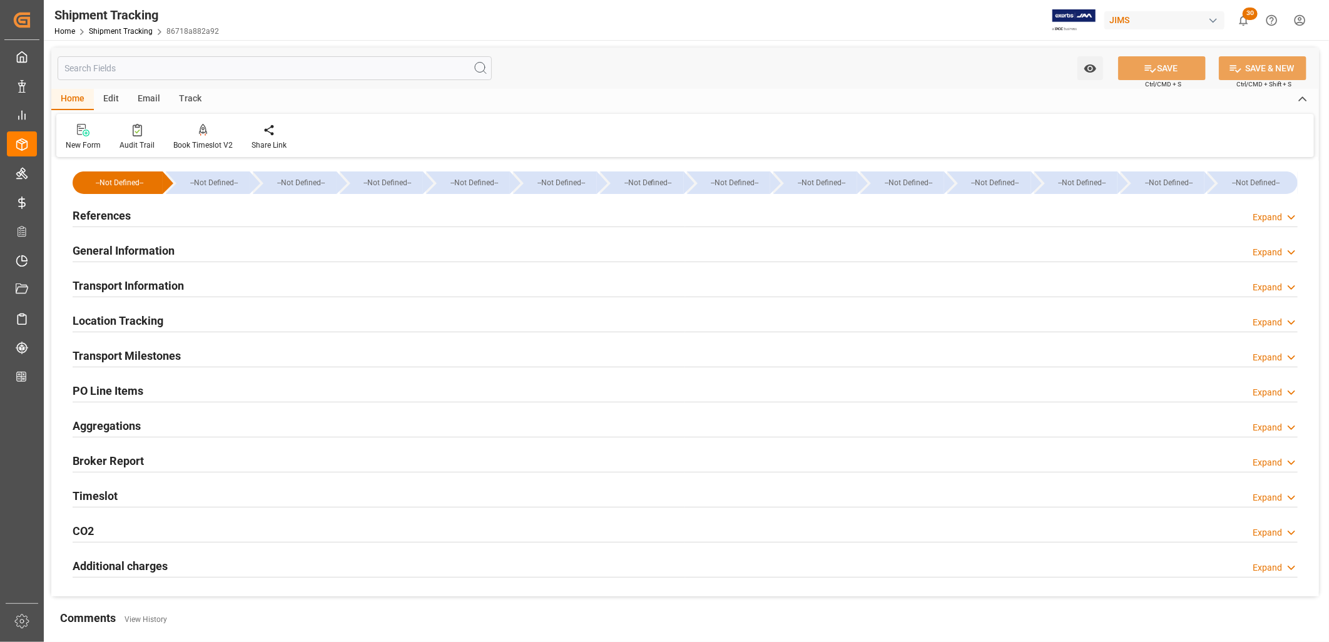
click at [135, 357] on h2 "Transport Milestones" at bounding box center [127, 355] width 108 height 17
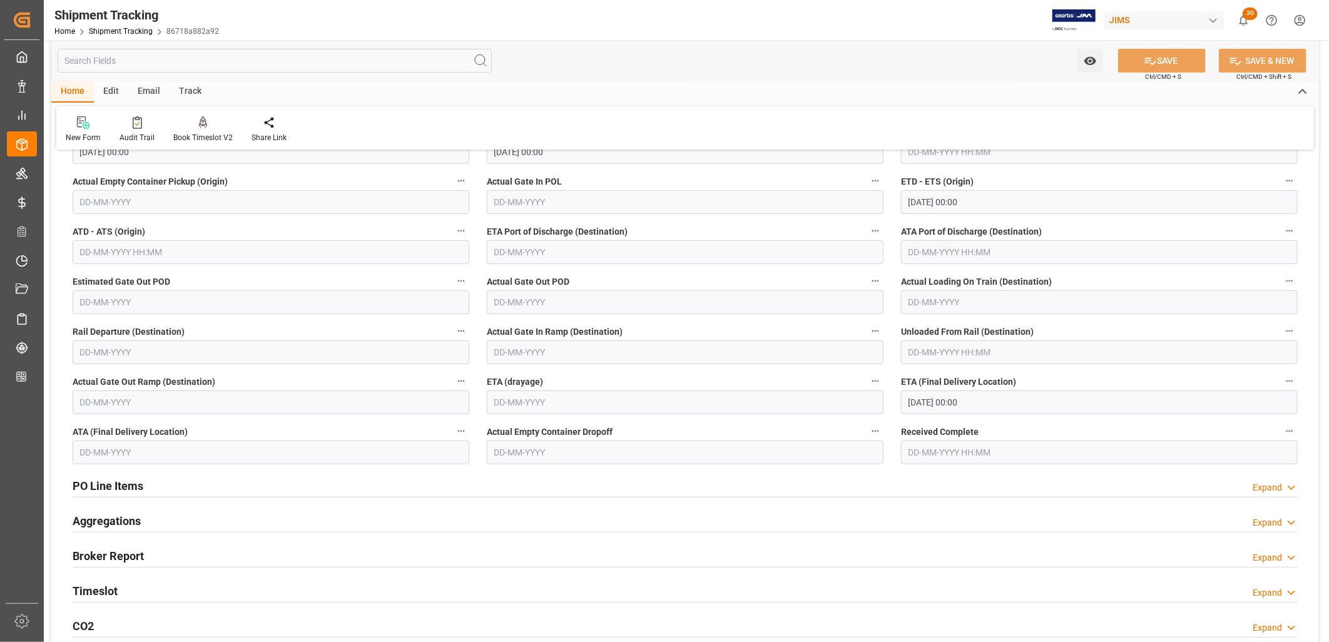
scroll to position [278, 0]
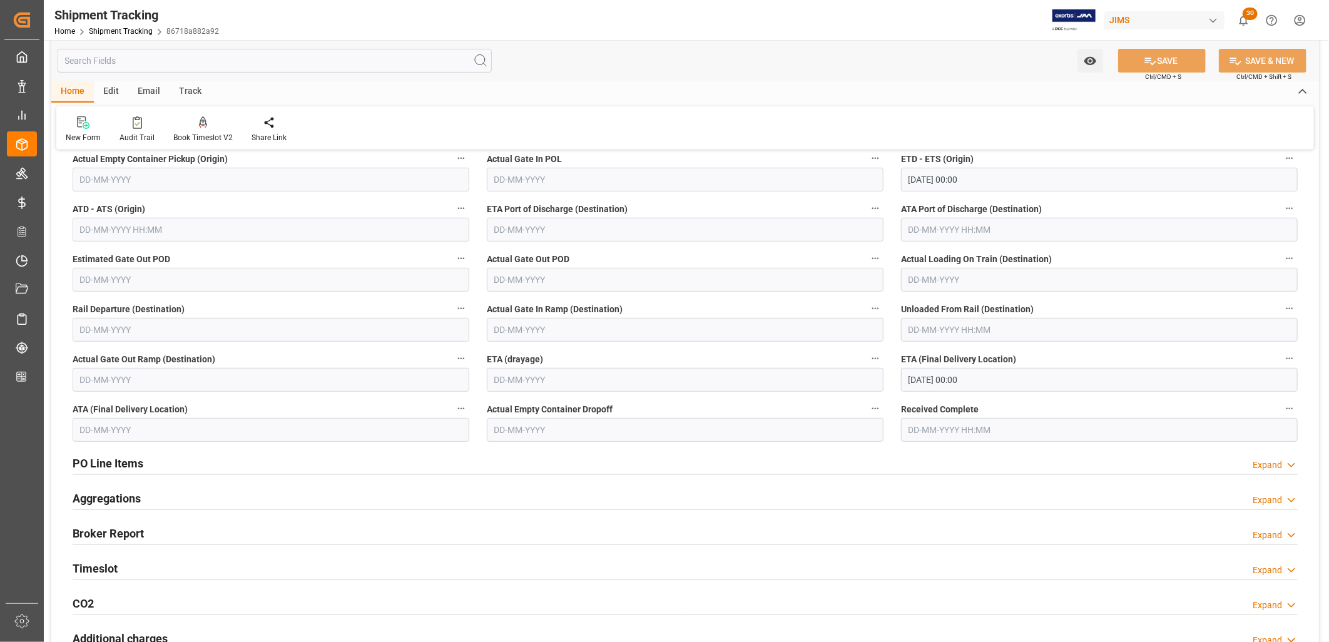
click at [104, 463] on h2 "PO Line Items" at bounding box center [108, 463] width 71 height 17
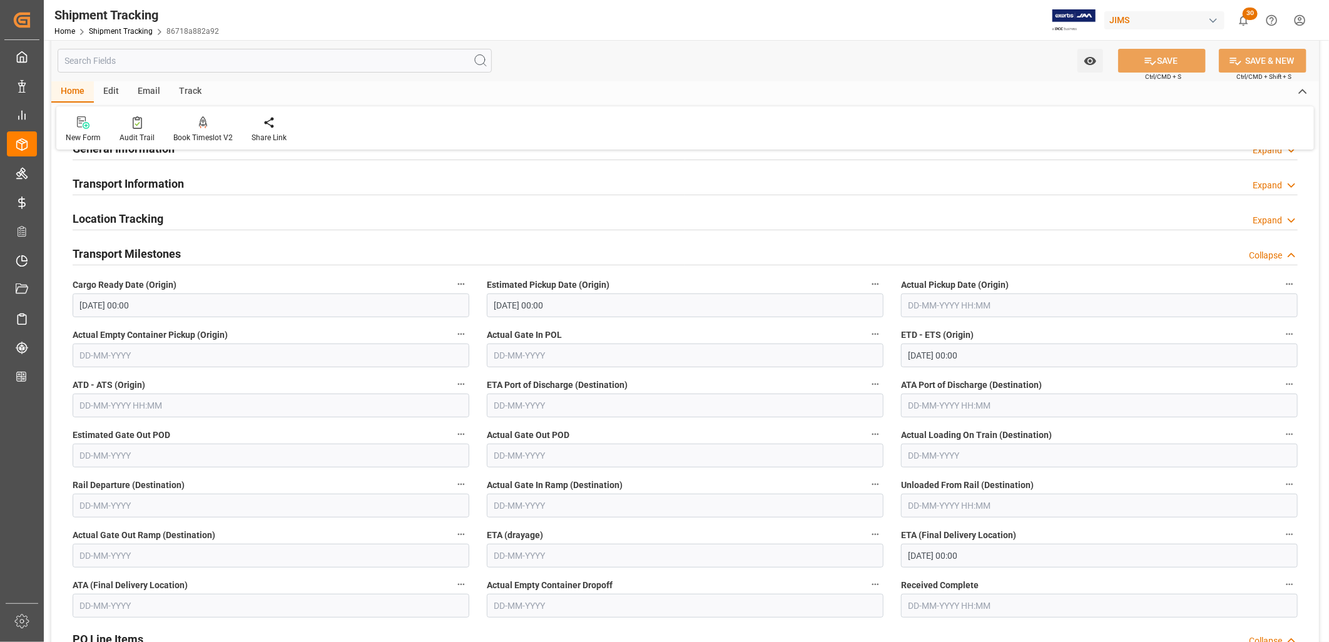
scroll to position [0, 0]
